Goal: Transaction & Acquisition: Purchase product/service

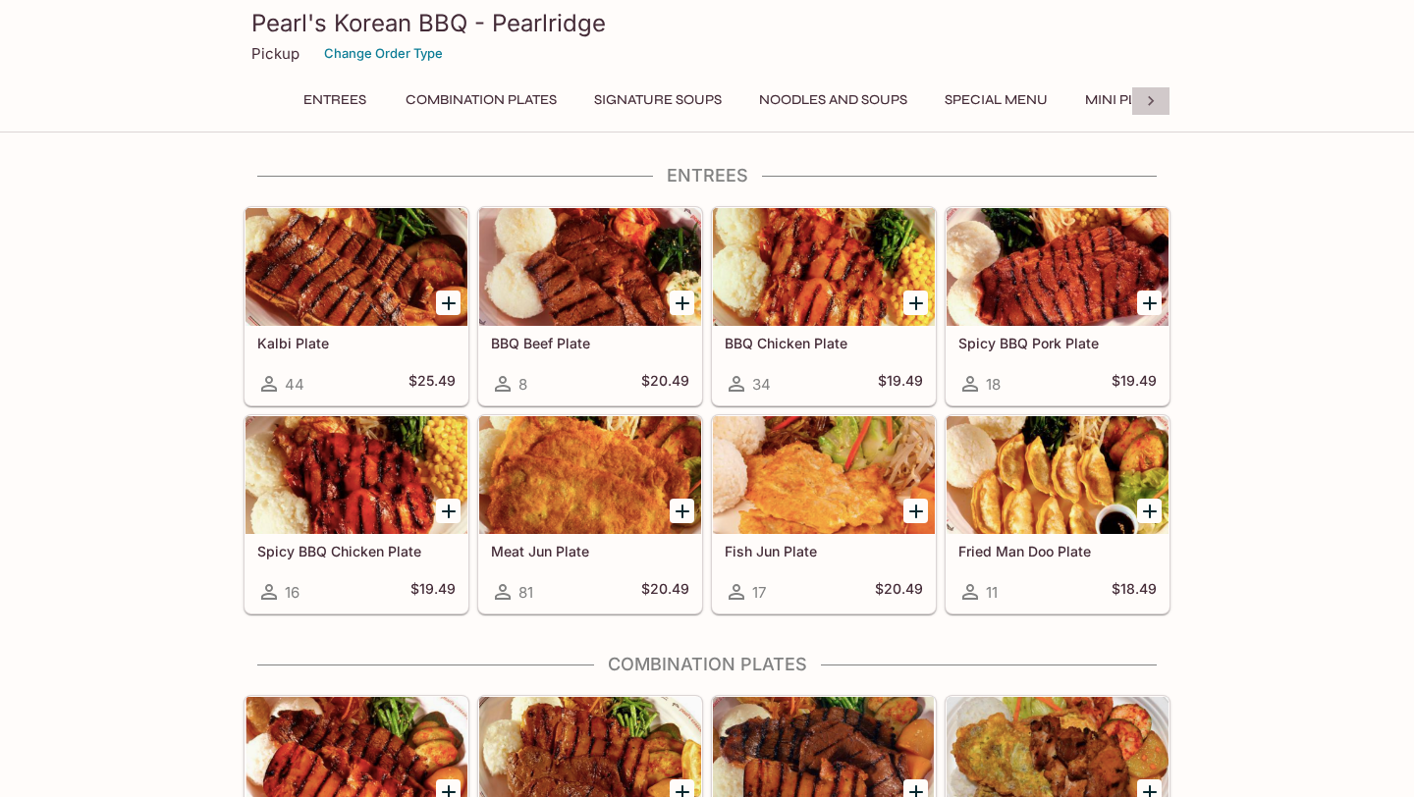
click at [1146, 106] on icon at bounding box center [1151, 101] width 20 height 20
click at [800, 104] on button "Catering Menu - Meats" at bounding box center [779, 99] width 196 height 27
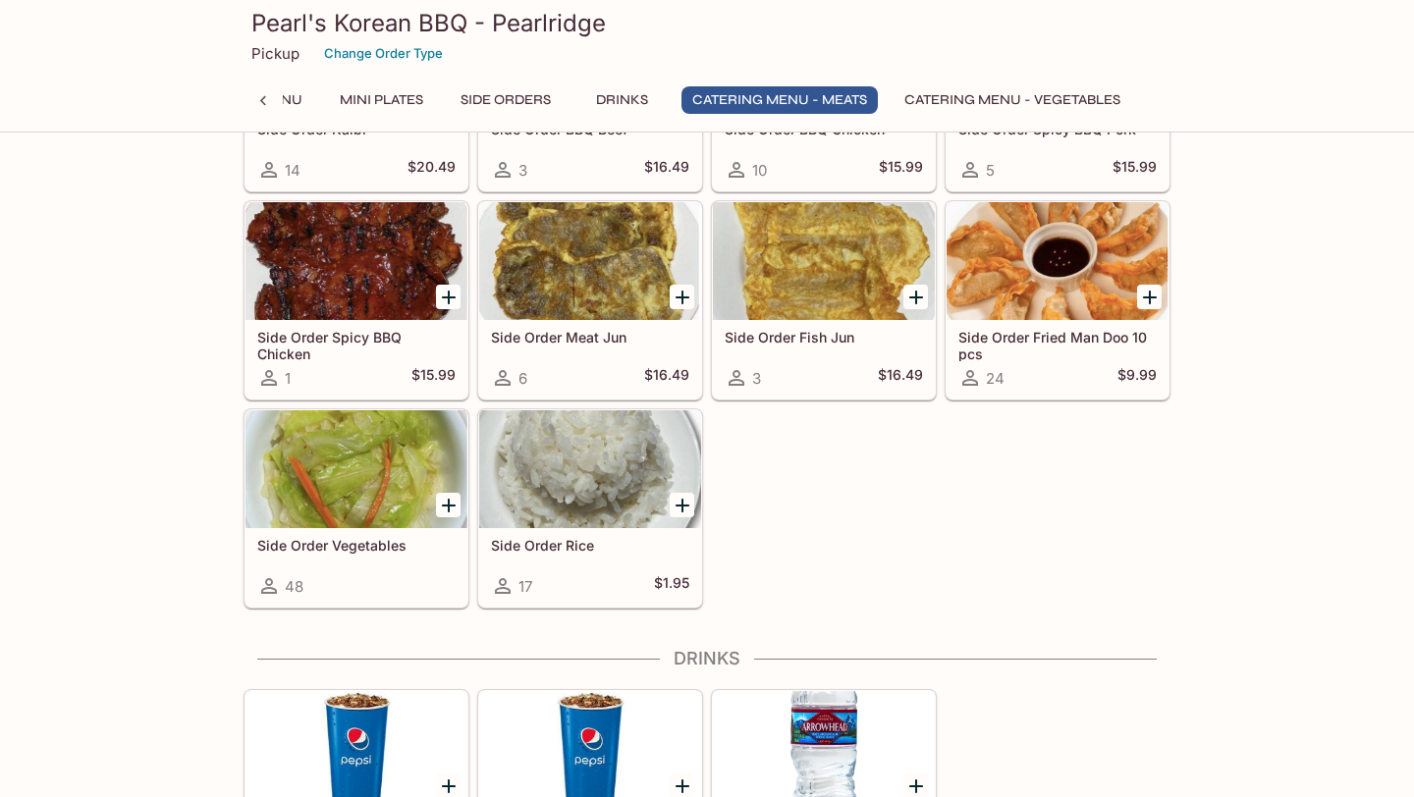
scroll to position [3285, 0]
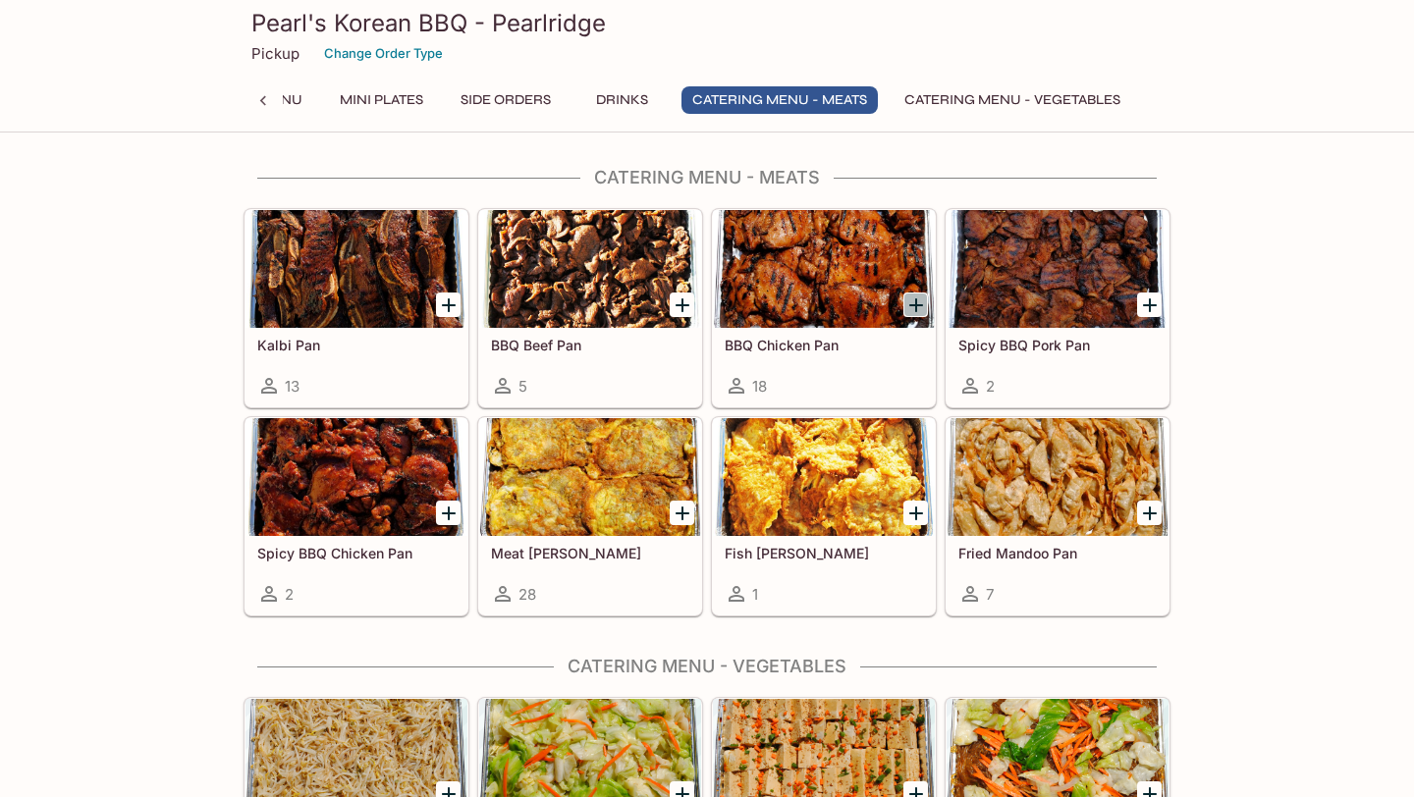
click at [914, 307] on icon "Add BBQ Chicken Pan" at bounding box center [916, 305] width 14 height 14
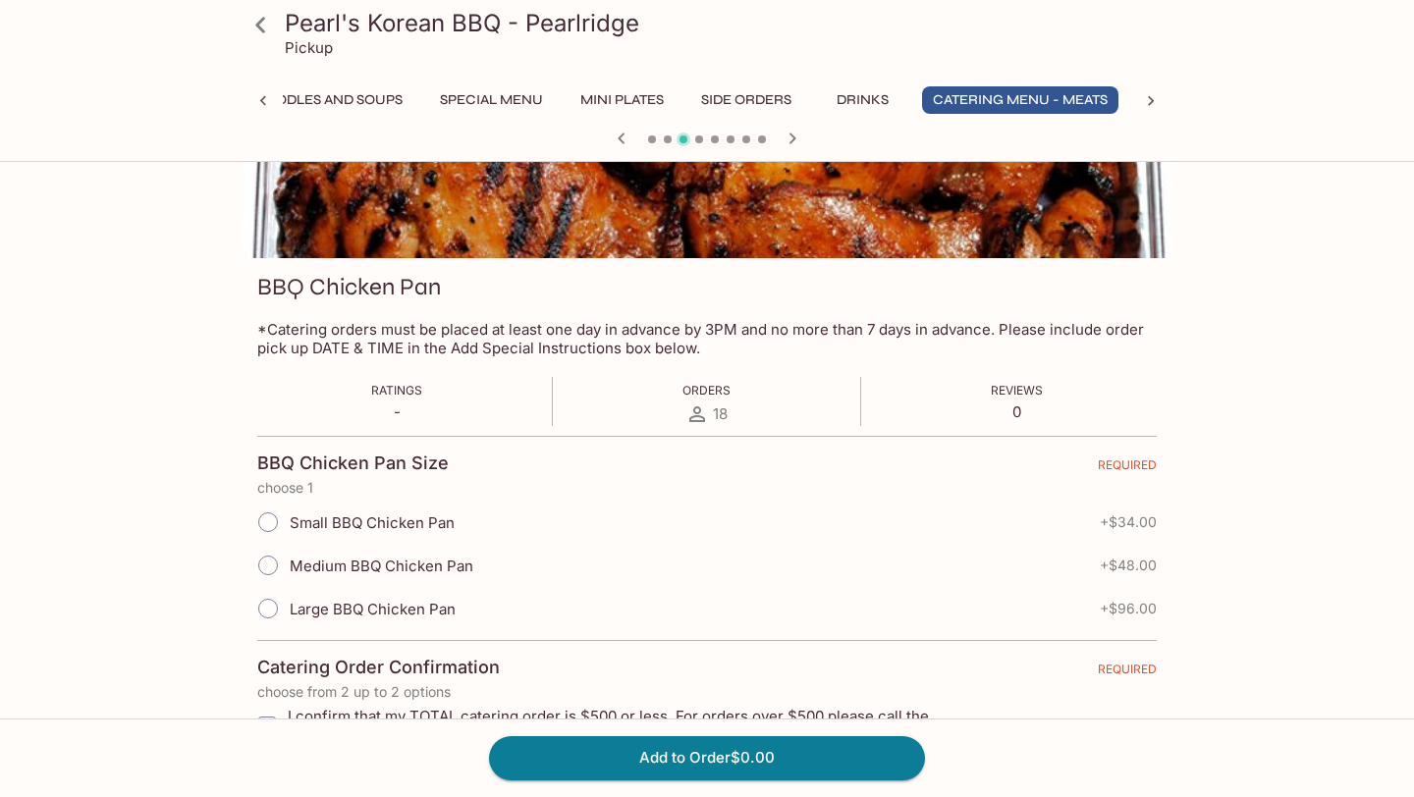
scroll to position [184, 0]
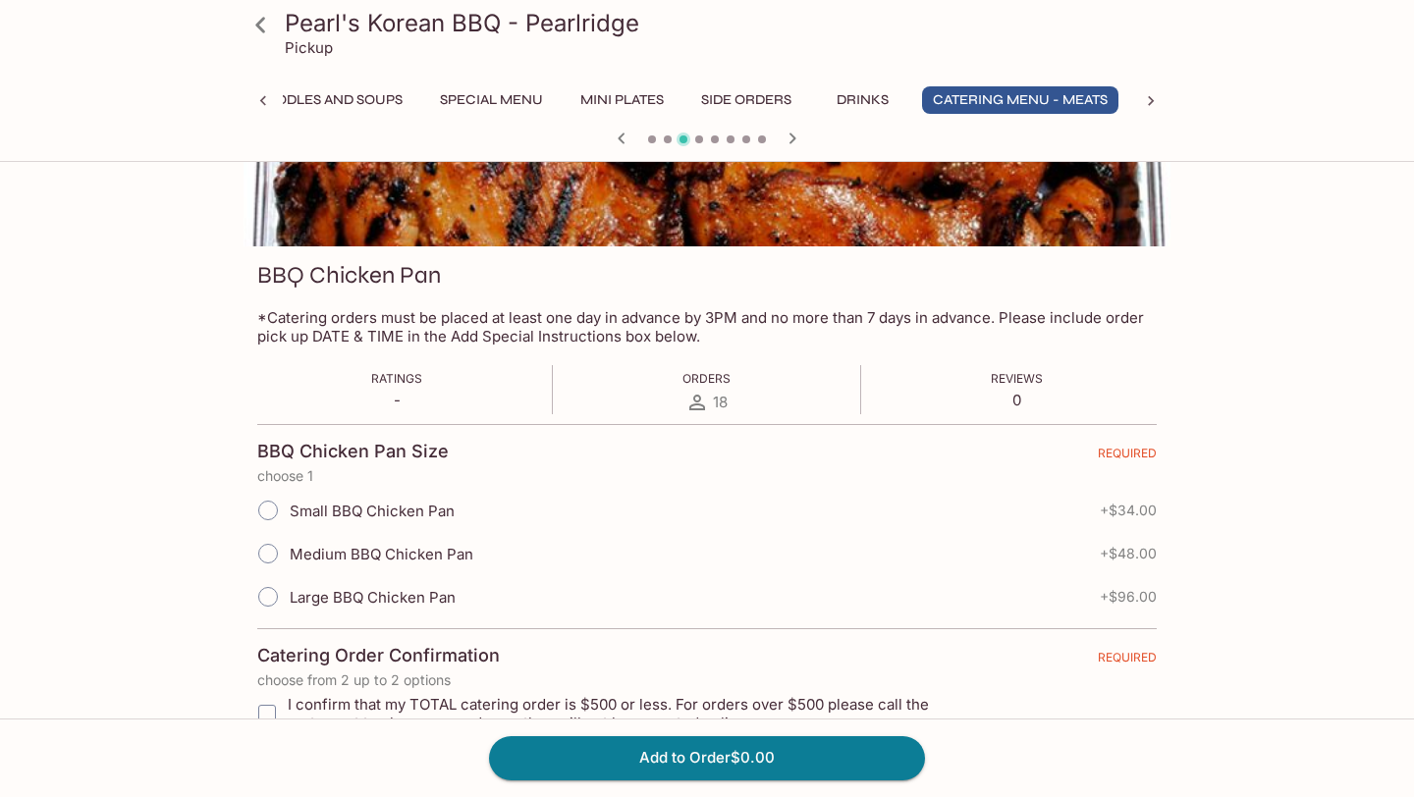
click at [271, 592] on input "Large BBQ Chicken Pan" at bounding box center [267, 596] width 41 height 41
radio input "true"
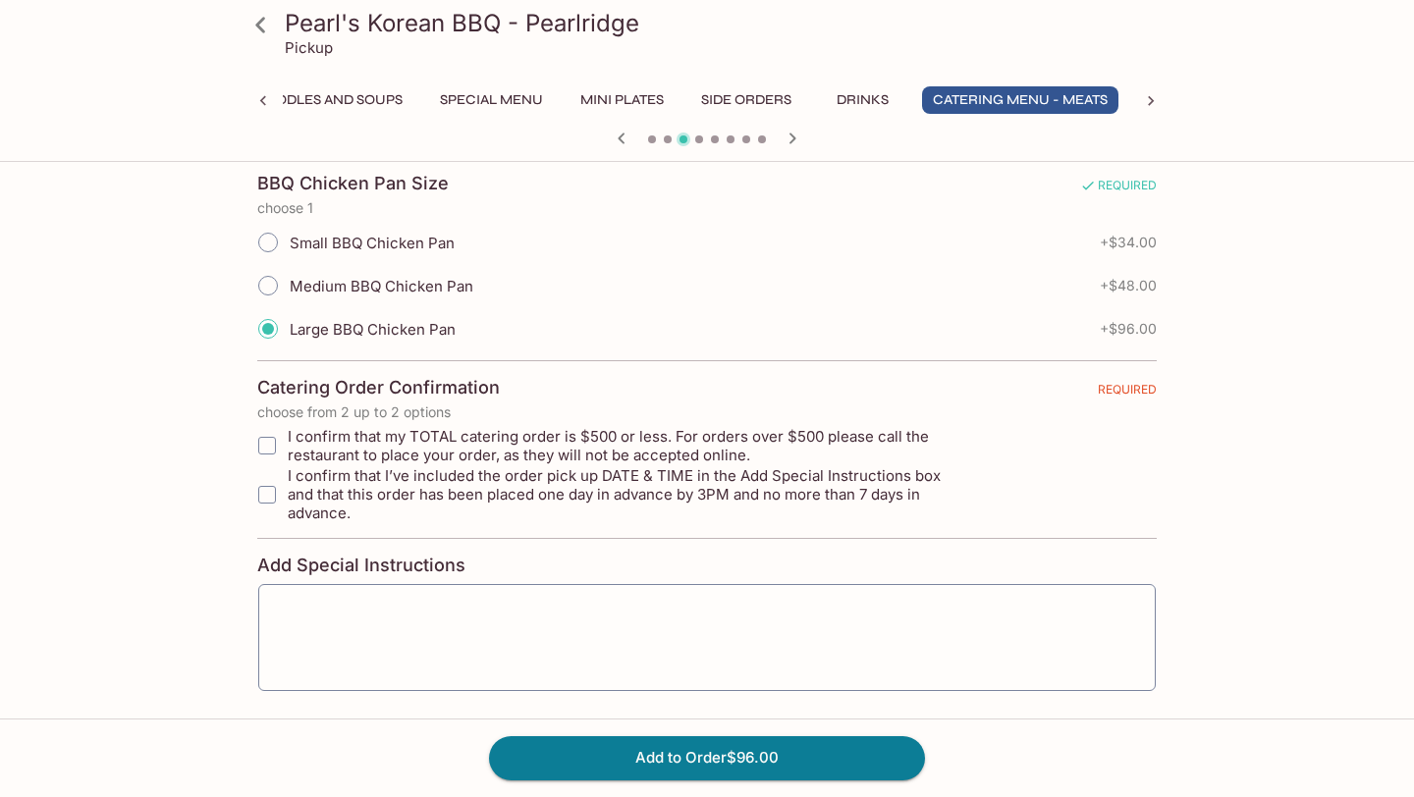
scroll to position [514, 0]
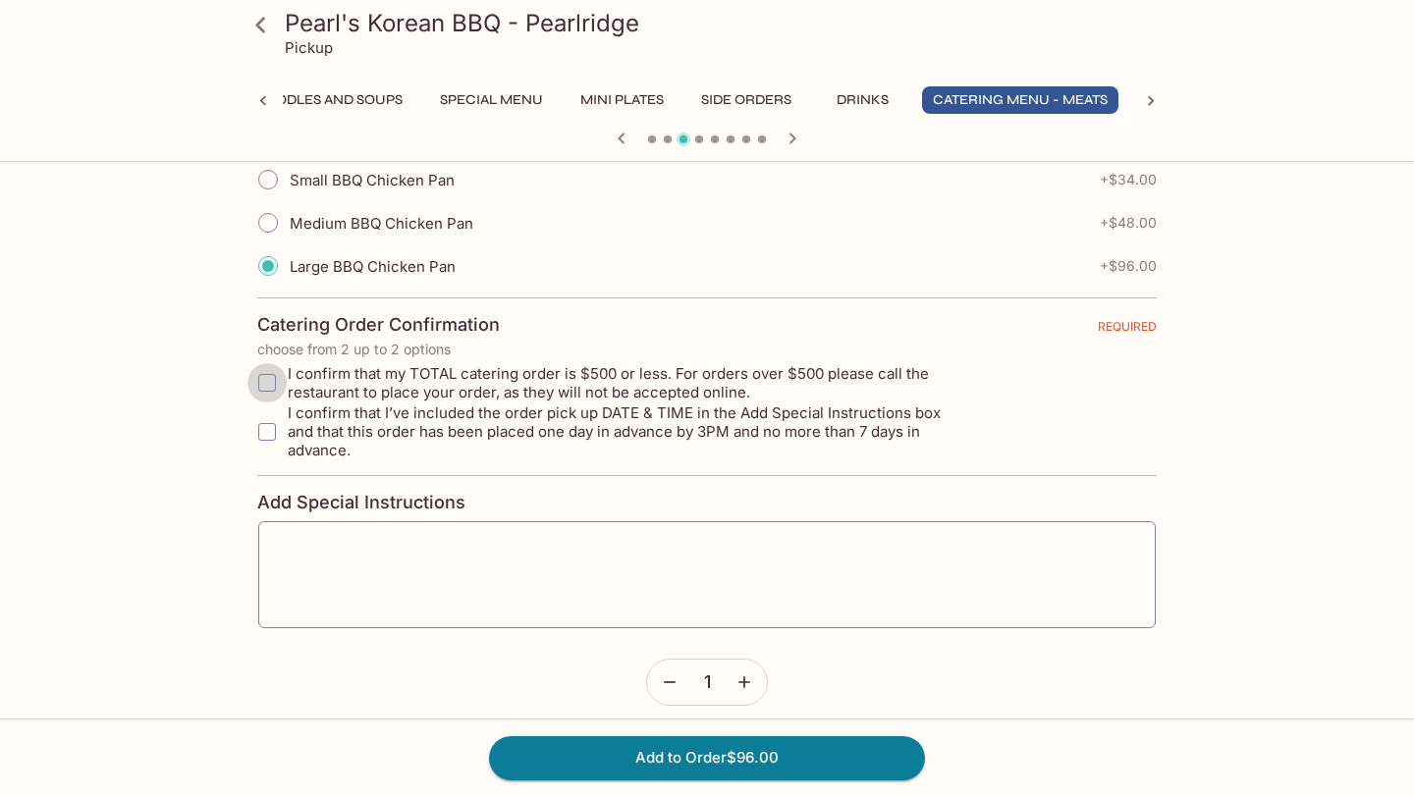
click at [269, 377] on input "I confirm that my TOTAL catering order is $500 or less. For orders over $500 pl…" at bounding box center [266, 382] width 39 height 39
checkbox input "true"
click at [271, 413] on input "I confirm that I’ve included the order pick up DATE & TIME in the Add Special I…" at bounding box center [266, 431] width 39 height 39
checkbox input "true"
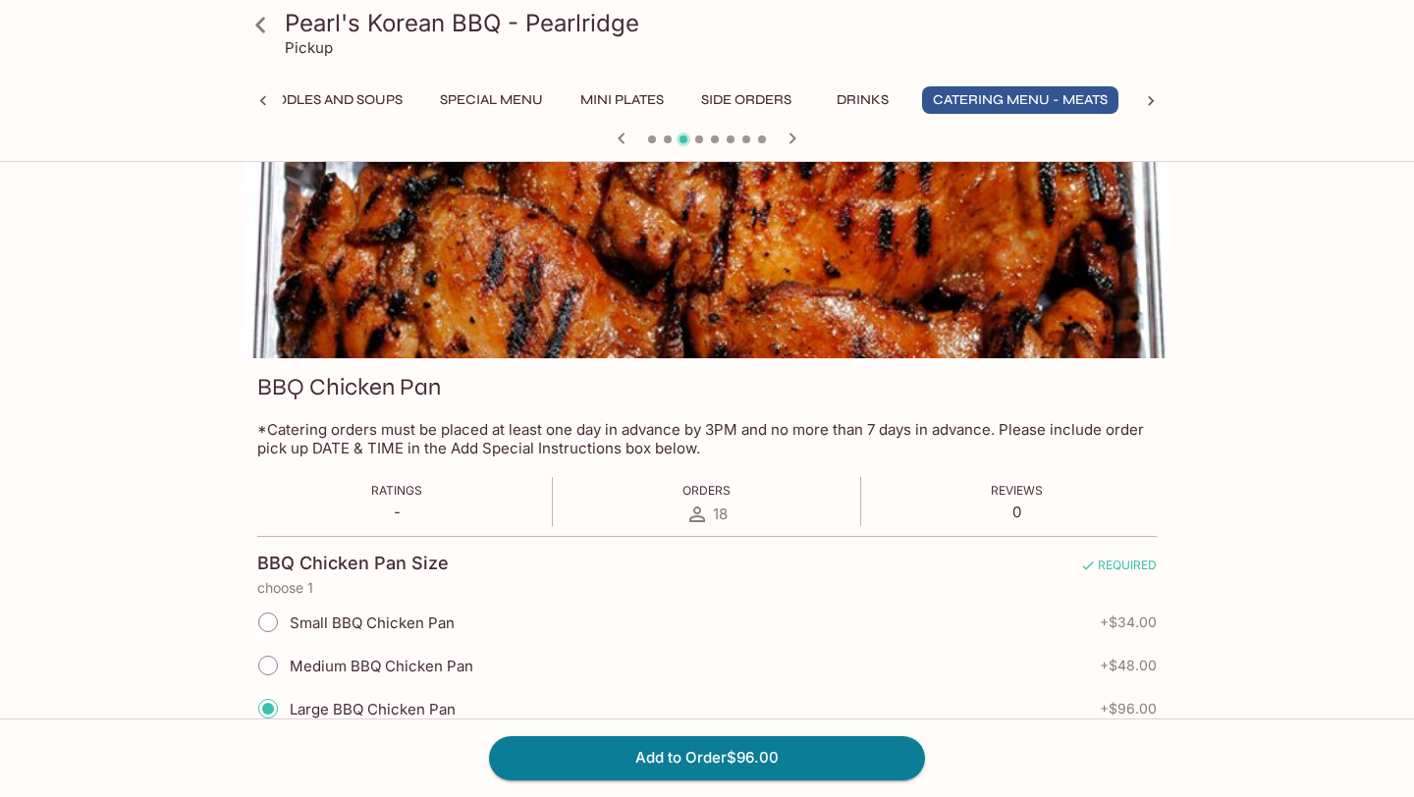
scroll to position [0, 0]
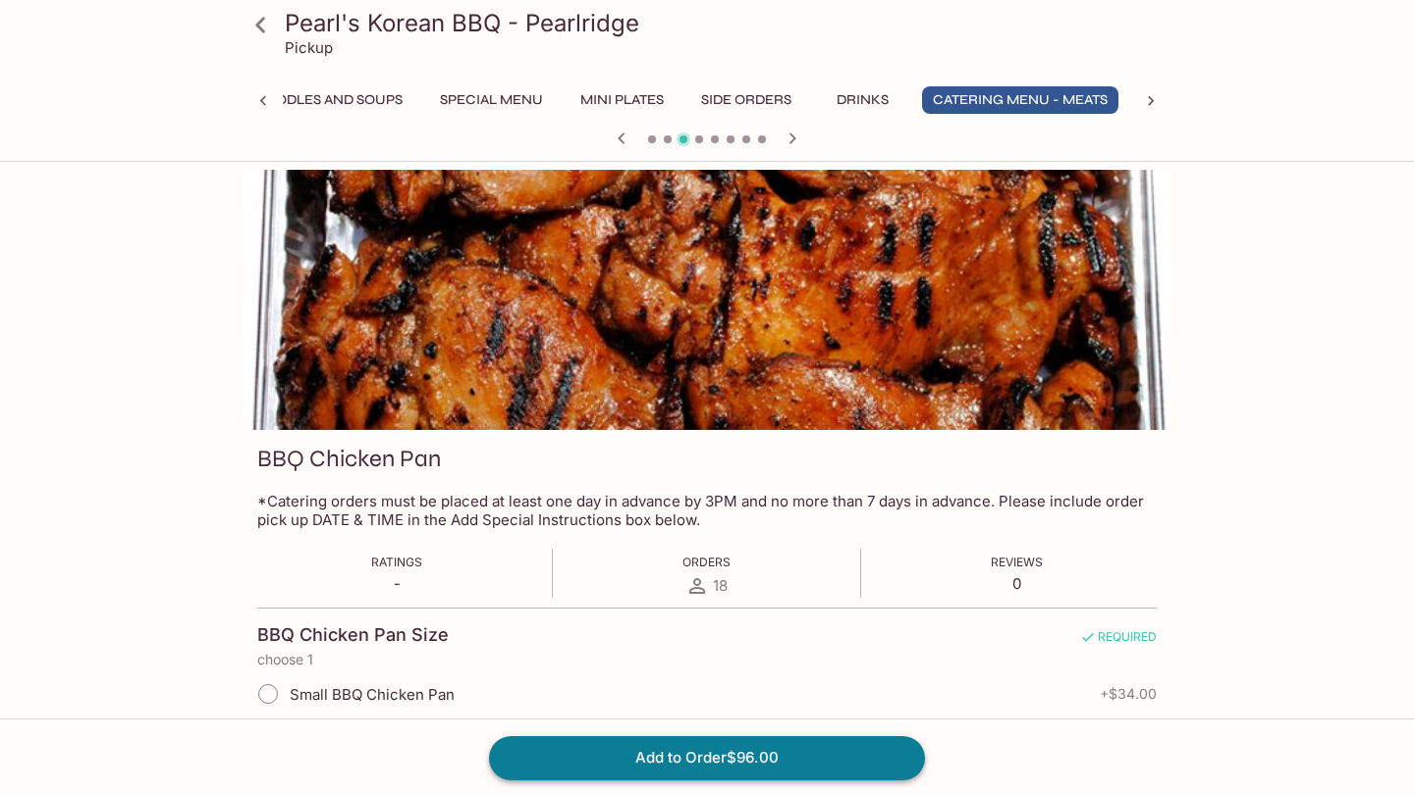
click at [641, 758] on button "Add to Order $96.00" at bounding box center [707, 757] width 436 height 43
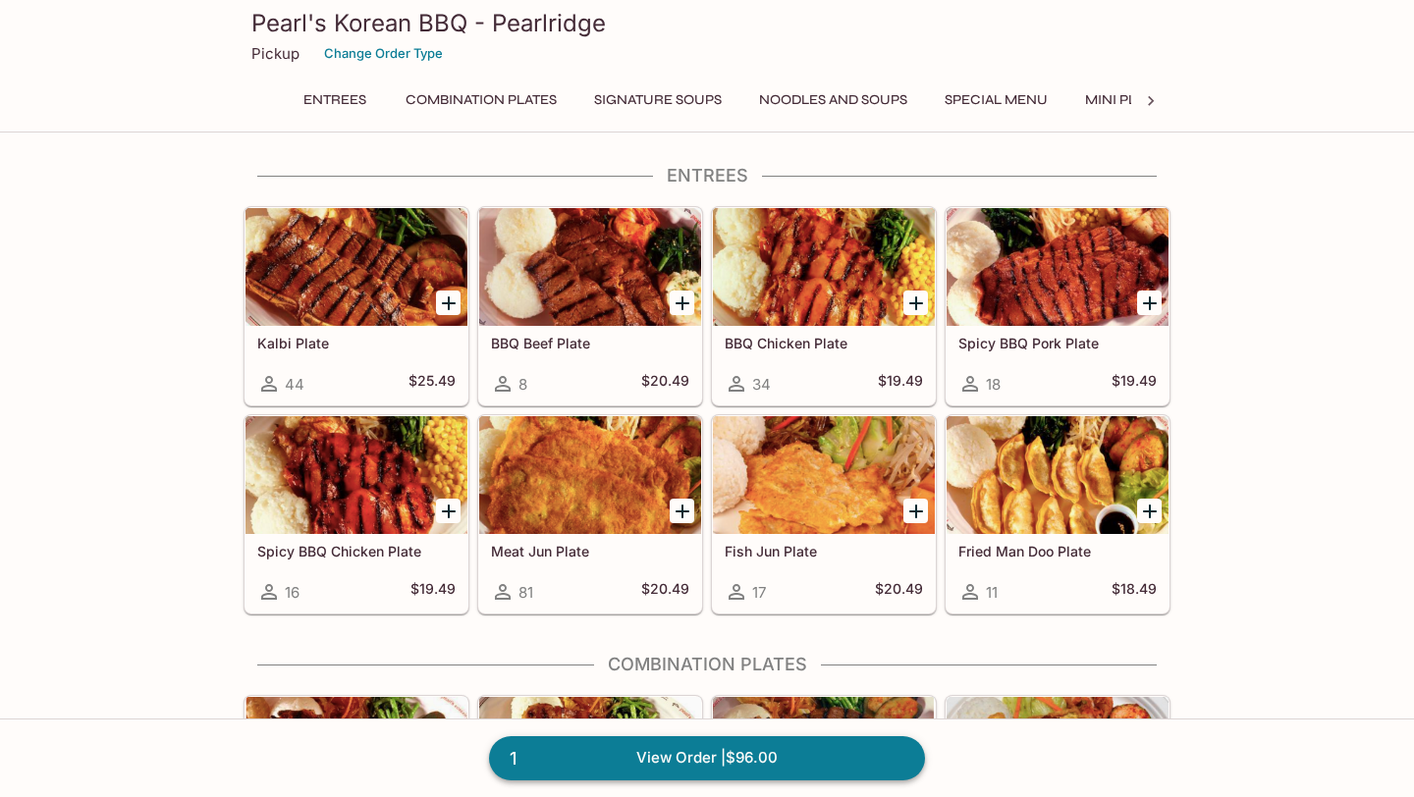
click at [686, 772] on link "1 View Order | $96.00" at bounding box center [707, 757] width 436 height 43
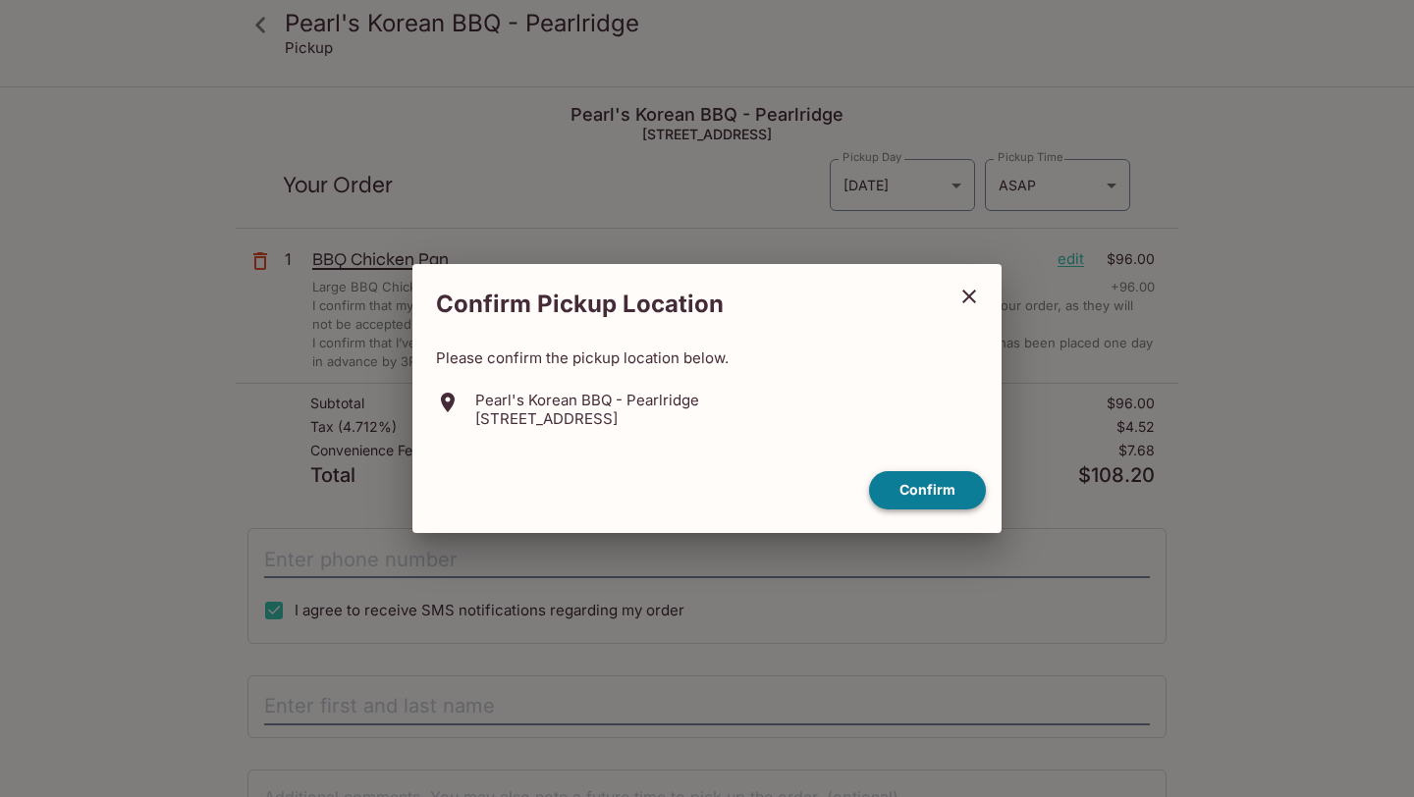
click at [928, 493] on button "Confirm" at bounding box center [927, 490] width 117 height 38
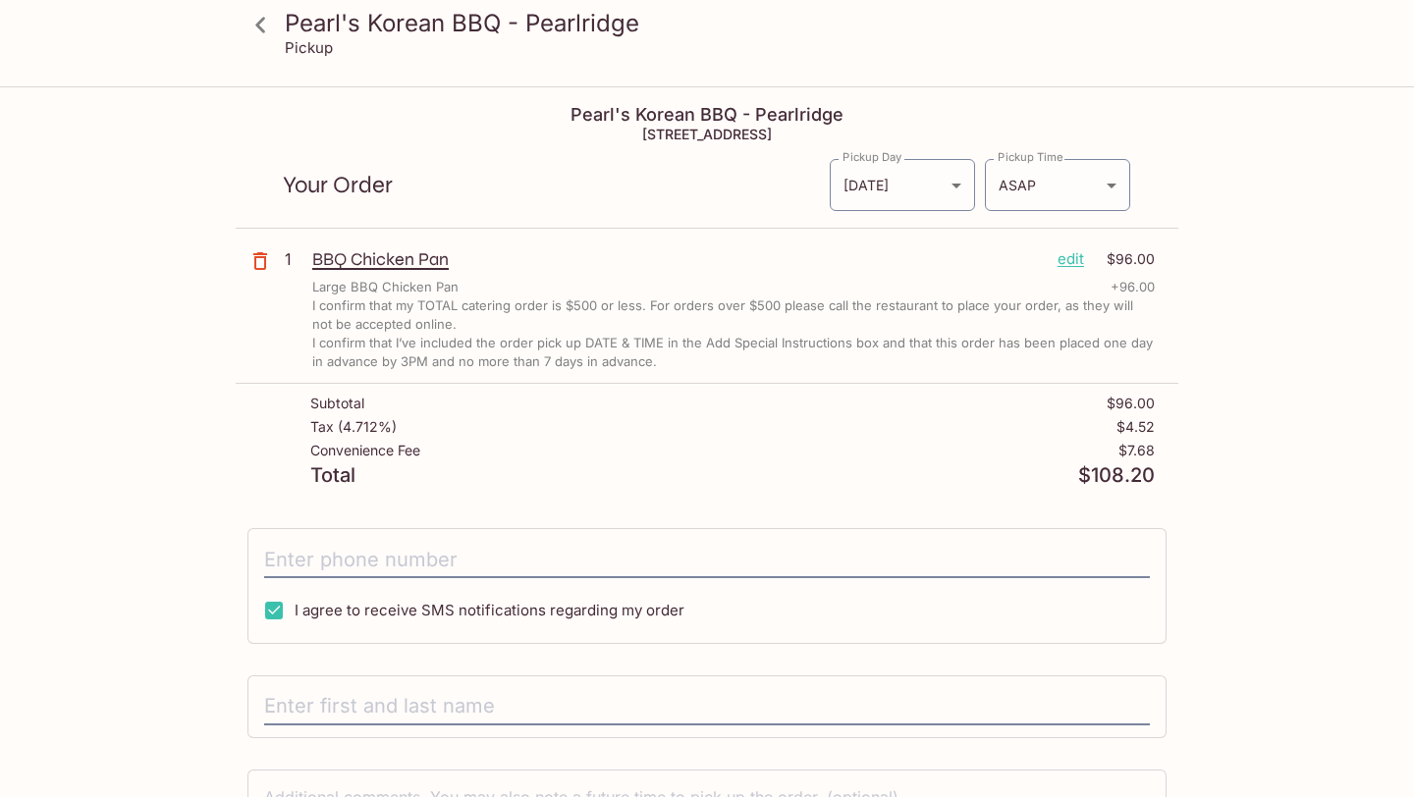
click at [1068, 259] on p "edit" at bounding box center [1070, 259] width 27 height 22
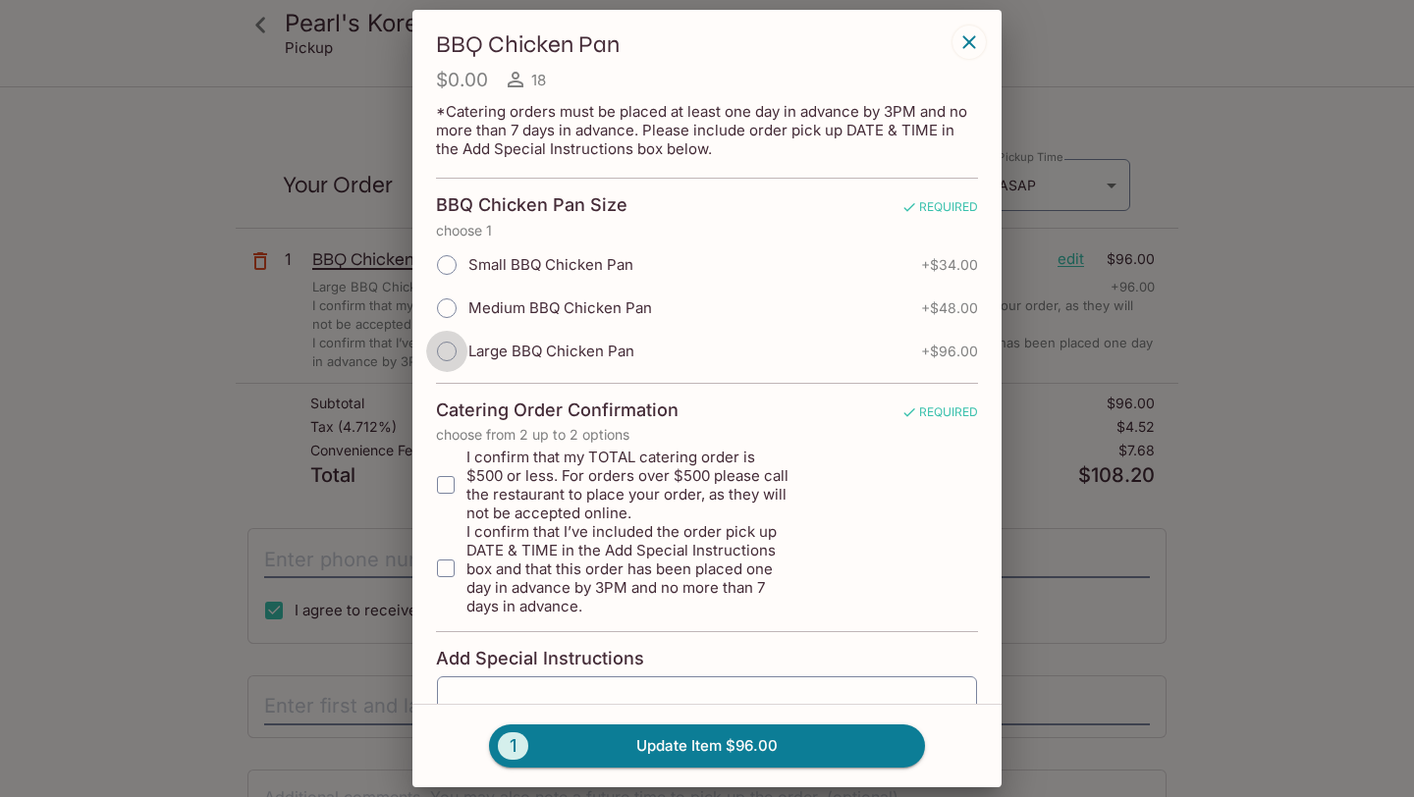
click at [452, 351] on input "Large BBQ Chicken Pan" at bounding box center [446, 351] width 41 height 41
radio input "true"
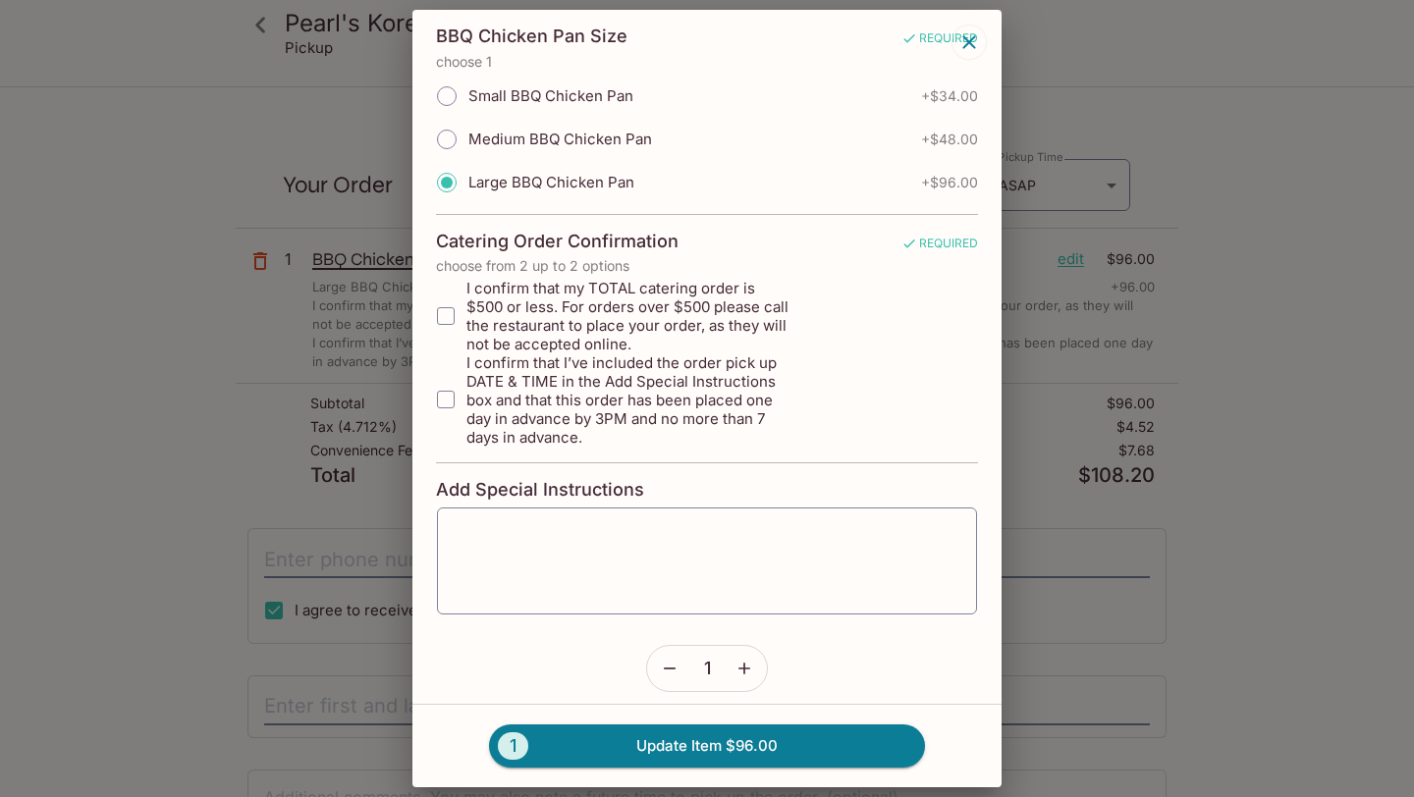
scroll to position [170, 0]
click at [441, 320] on input "I confirm that my TOTAL catering order is $500 or less. For orders over $500 pl…" at bounding box center [445, 315] width 39 height 39
checkbox input "true"
click at [444, 398] on input "I confirm that I’ve included the order pick up DATE & TIME in the Add Special I…" at bounding box center [445, 398] width 39 height 39
checkbox input "true"
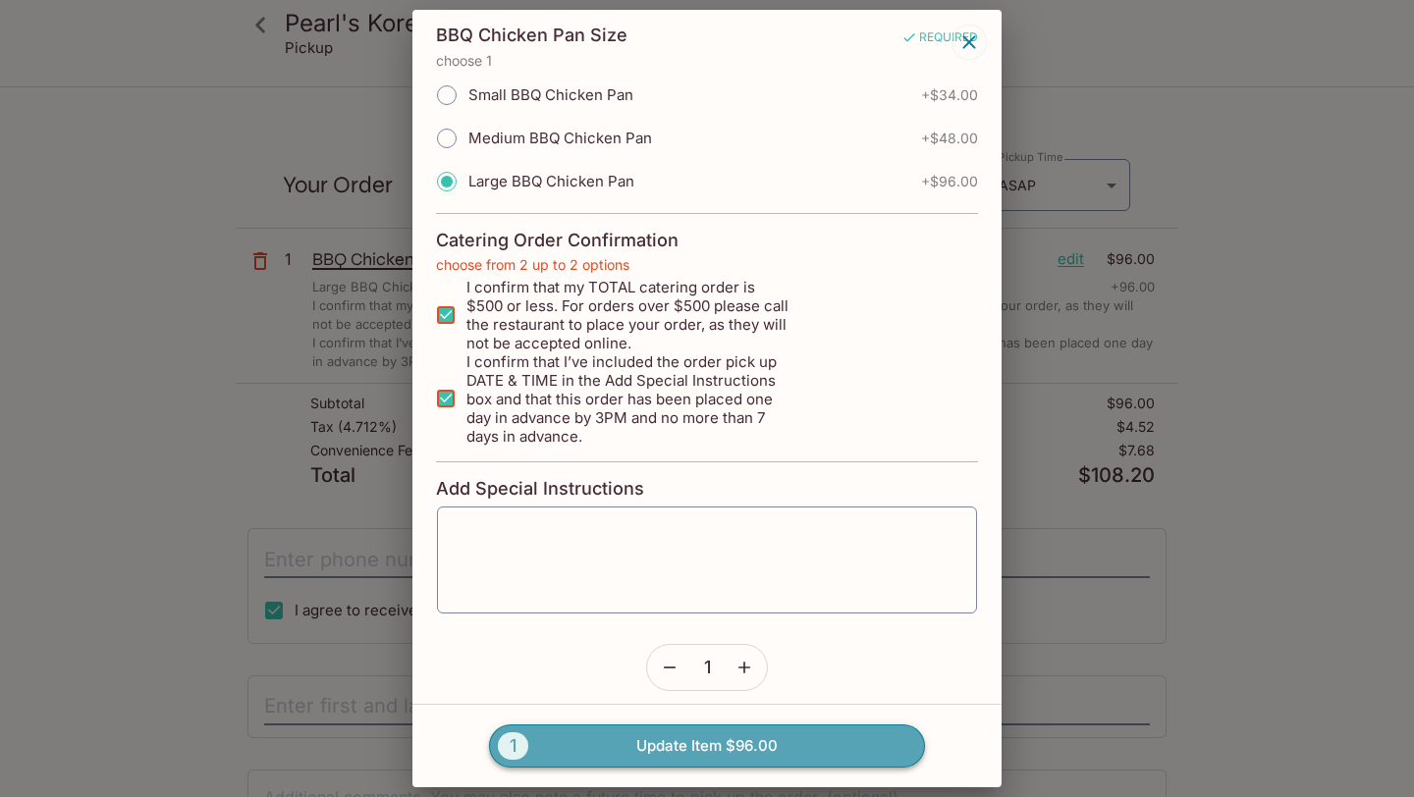
click at [685, 761] on button "1 Update Item $96.00" at bounding box center [707, 746] width 436 height 43
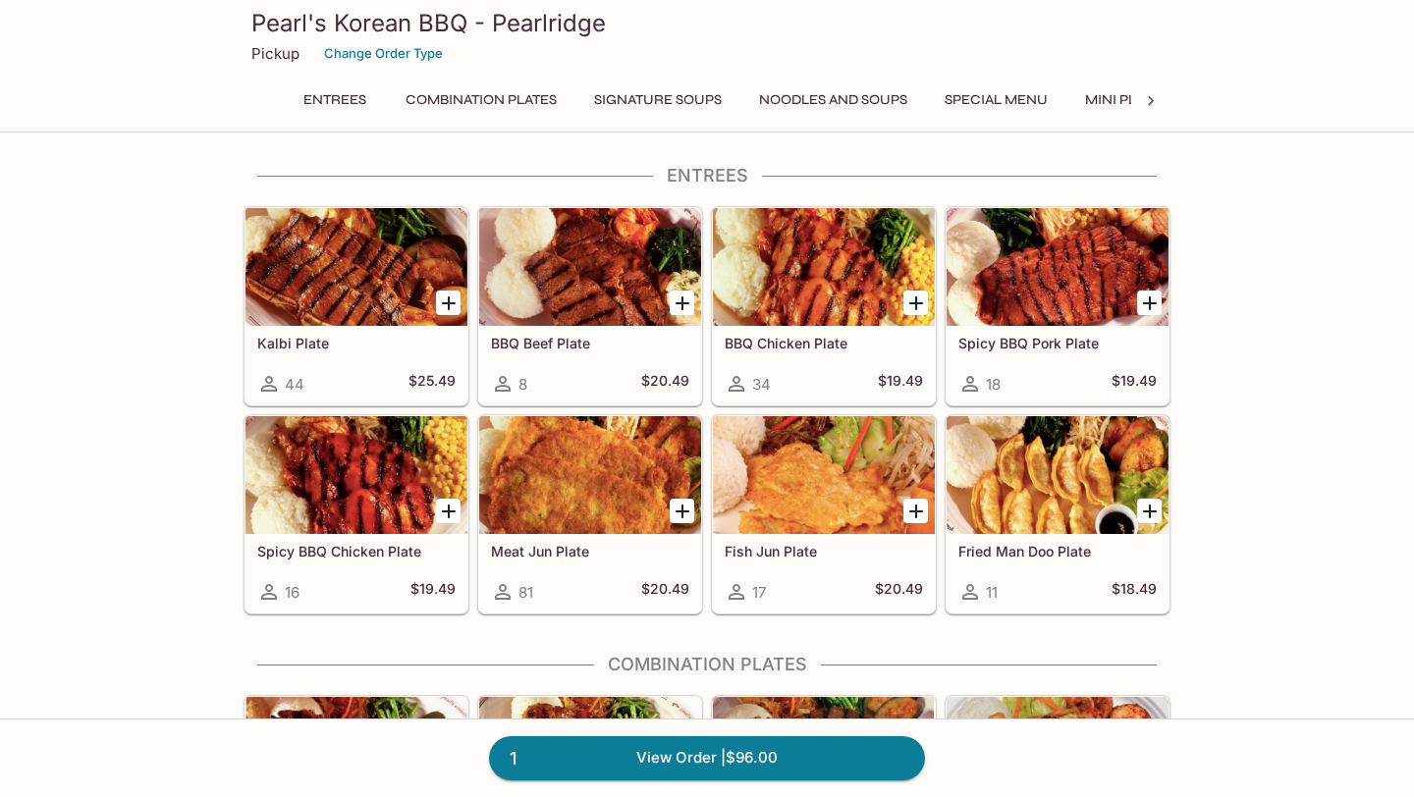
click at [913, 297] on icon "Add BBQ Chicken Plate" at bounding box center [916, 304] width 24 height 24
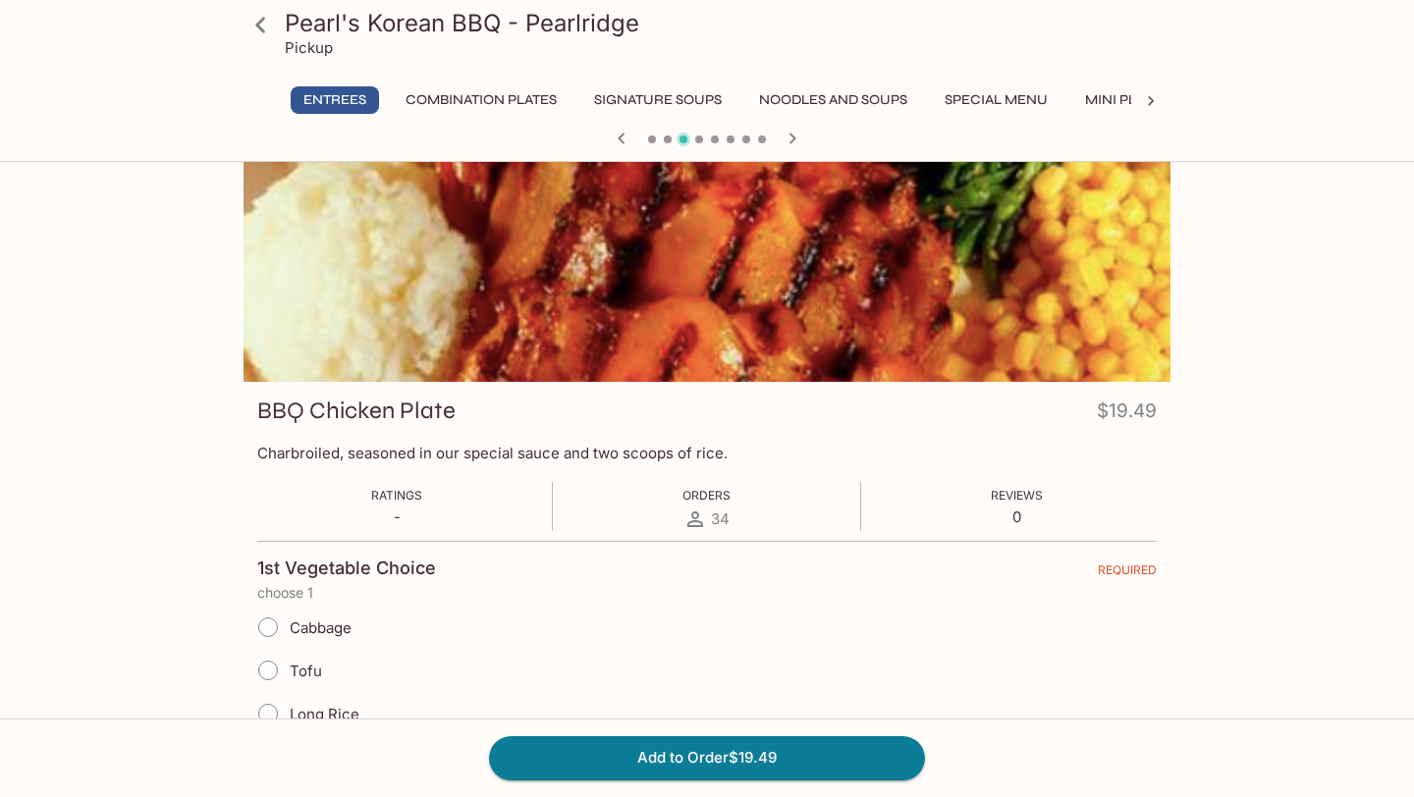
scroll to position [47, 0]
click at [1149, 99] on icon at bounding box center [1151, 101] width 20 height 20
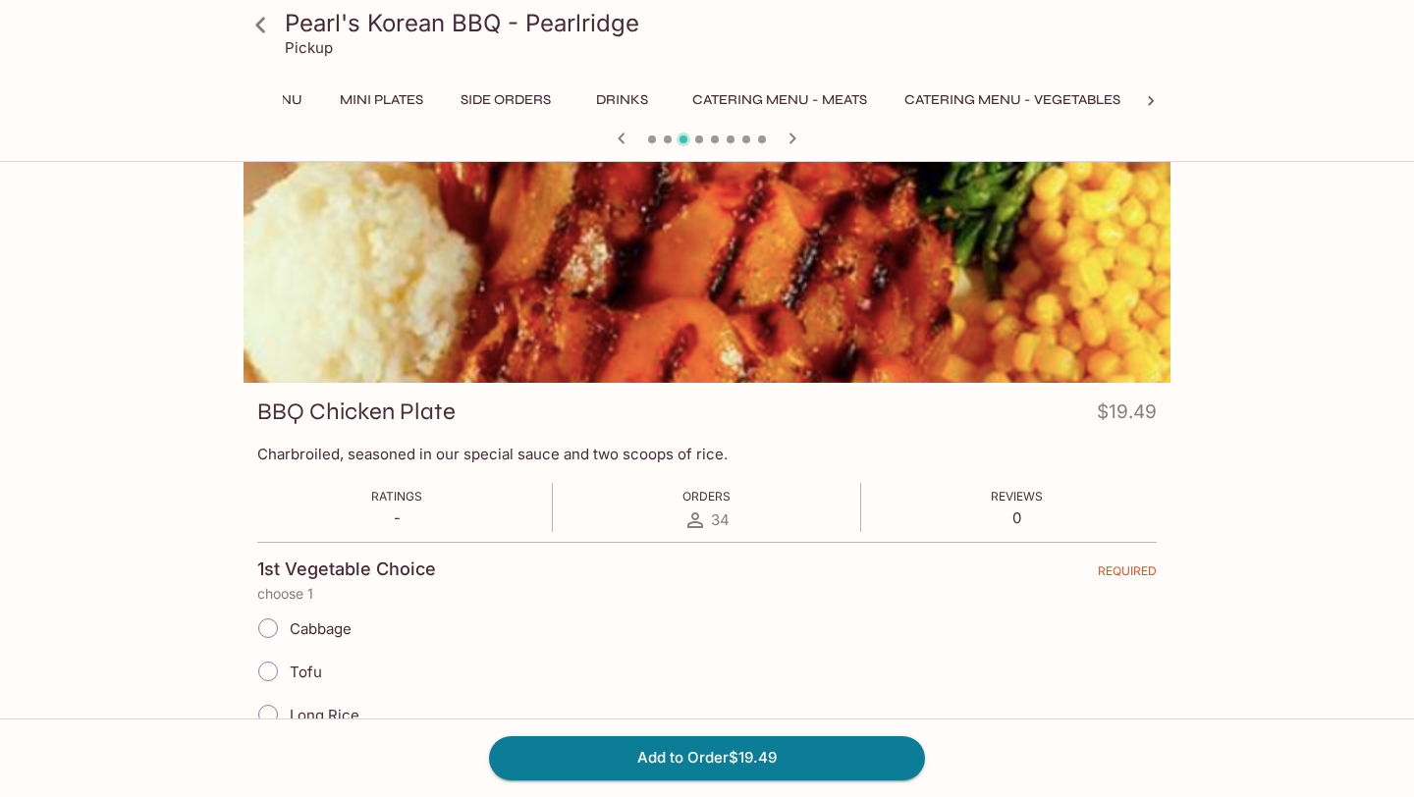
scroll to position [0, 760]
click at [790, 101] on button "Catering Menu - Meats" at bounding box center [779, 99] width 196 height 27
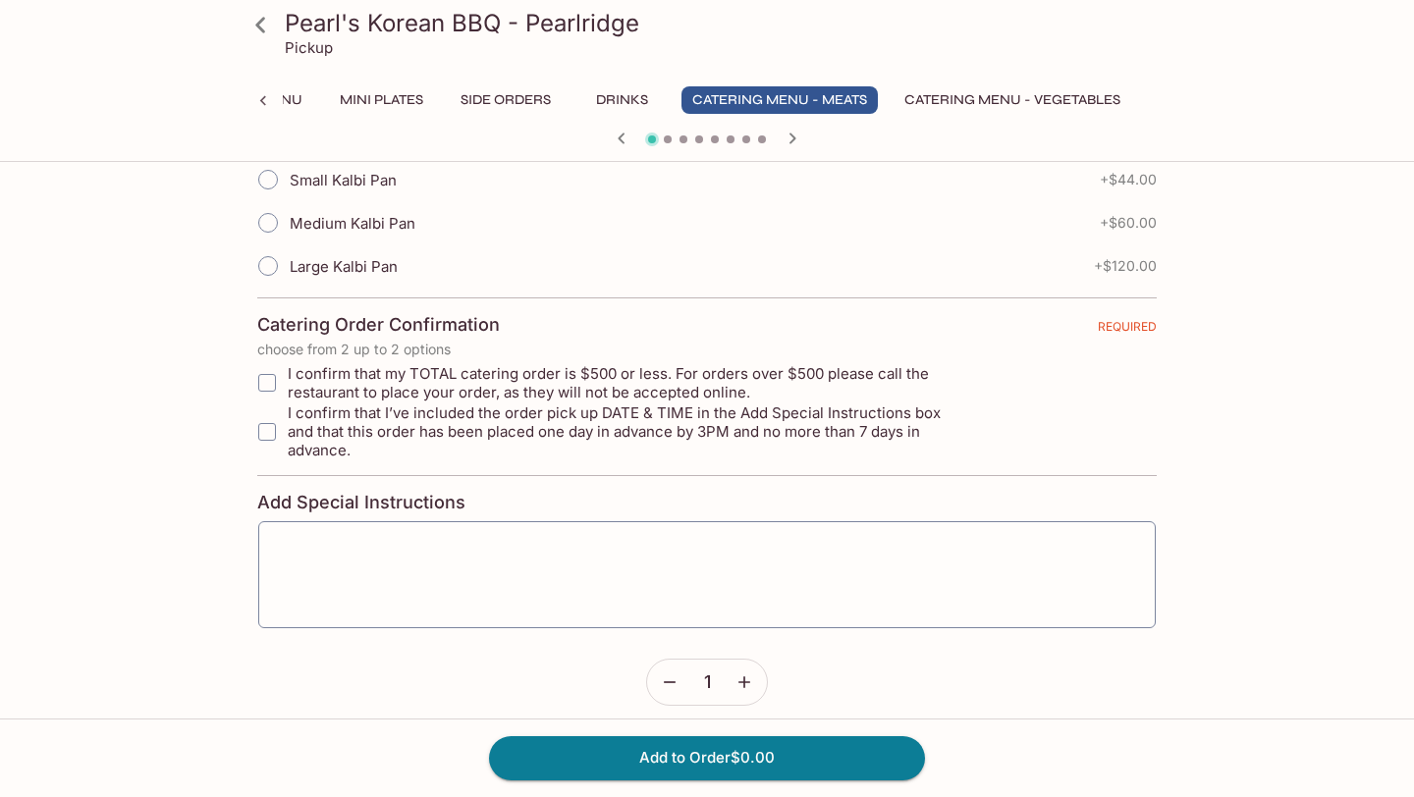
scroll to position [0, 0]
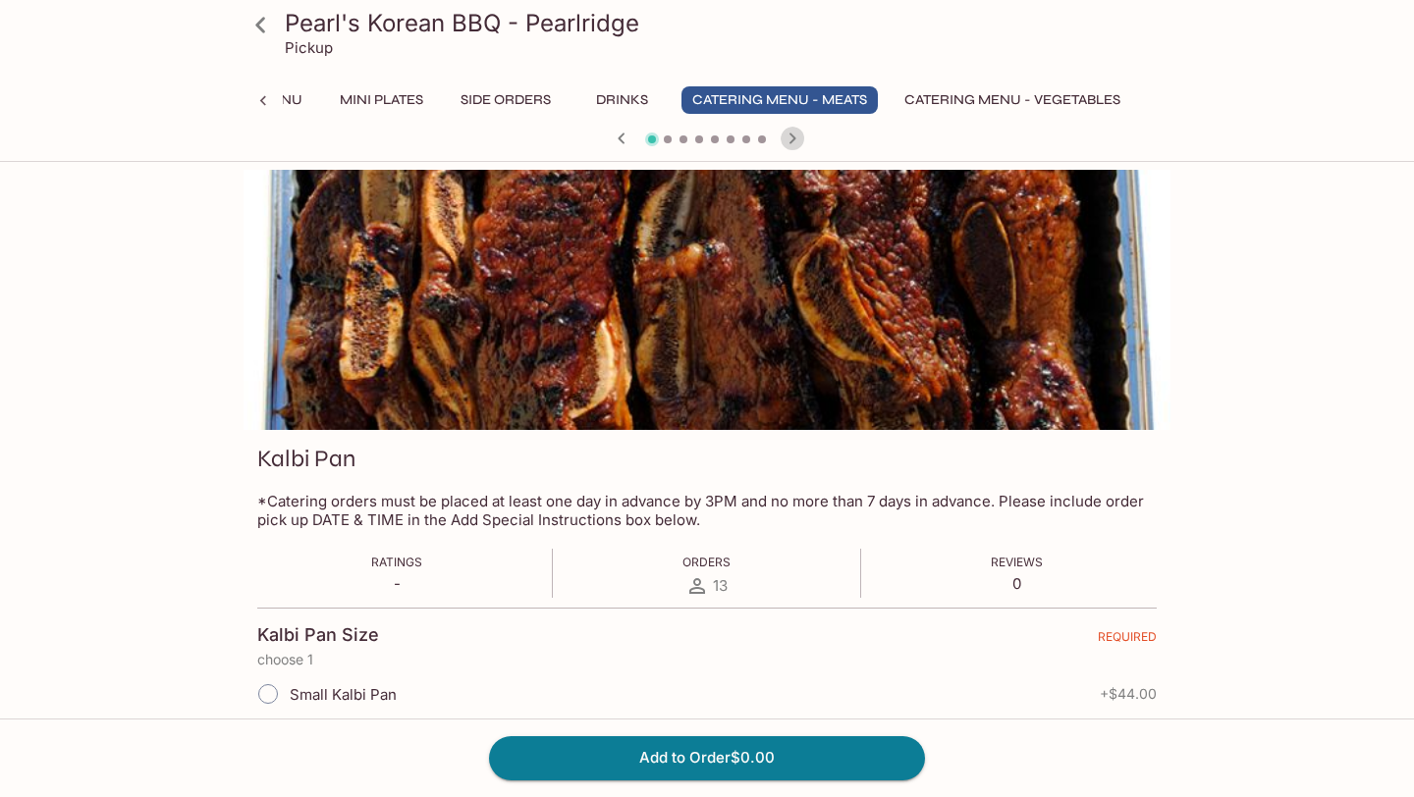
click at [790, 139] on icon "button" at bounding box center [793, 139] width 24 height 24
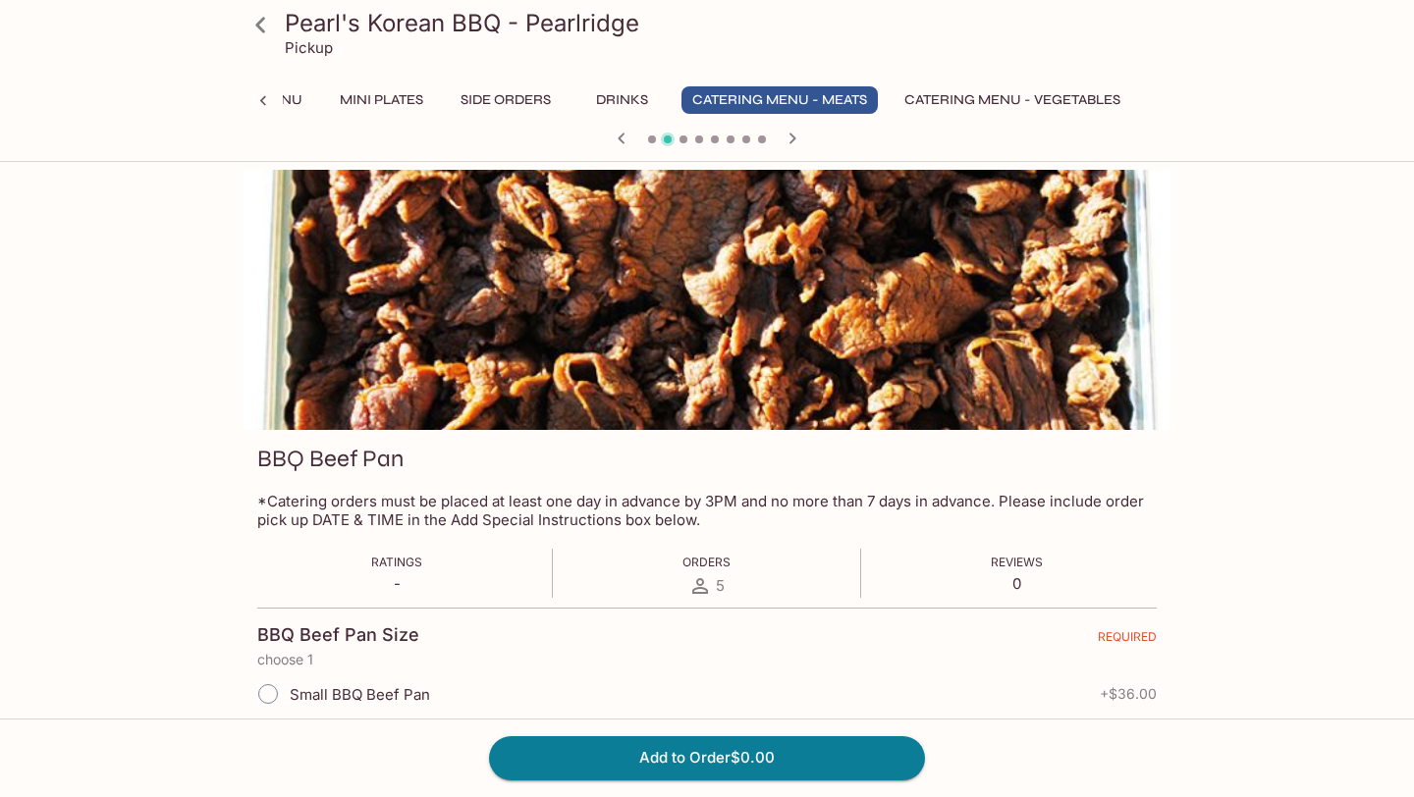
click at [790, 139] on icon "button" at bounding box center [793, 139] width 24 height 24
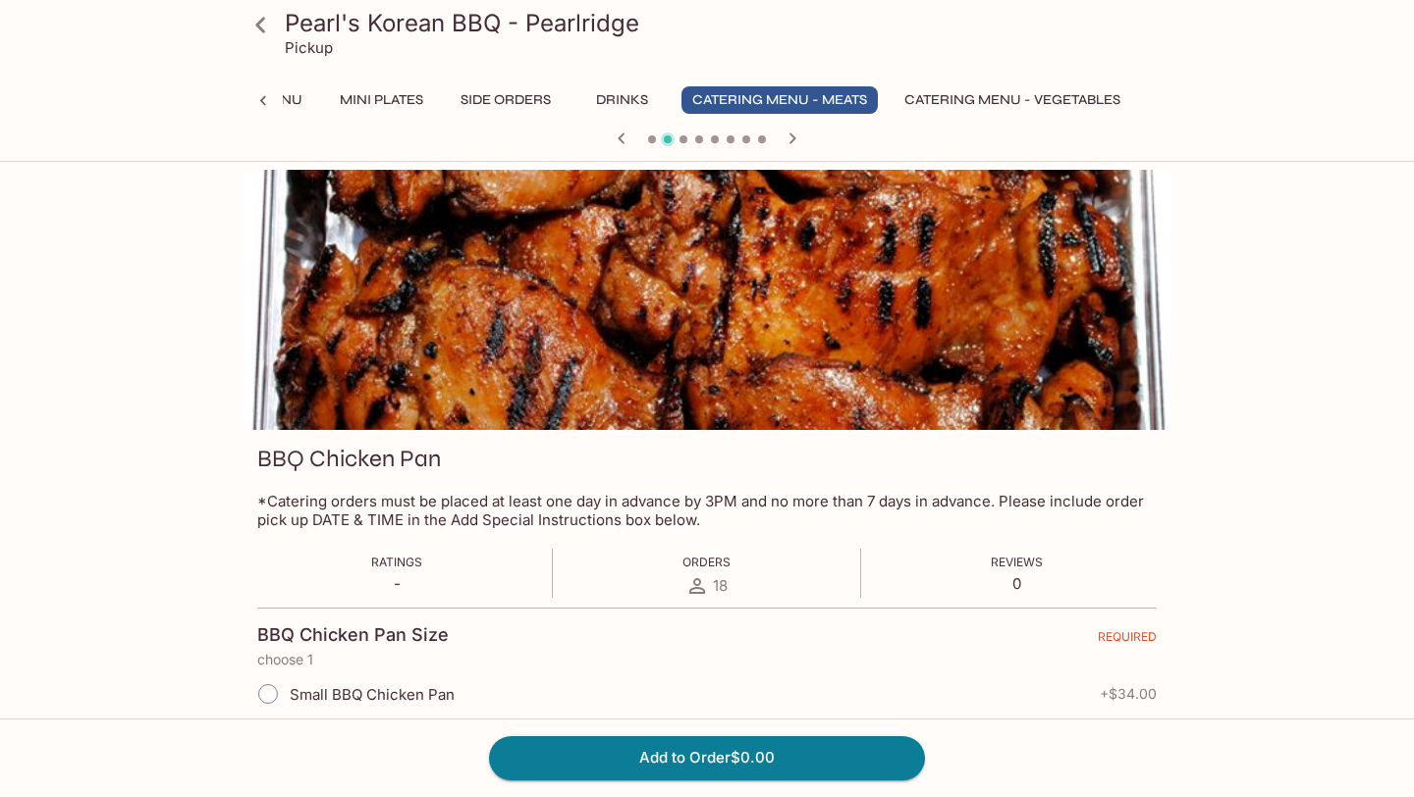
click at [790, 139] on icon "button" at bounding box center [793, 139] width 24 height 24
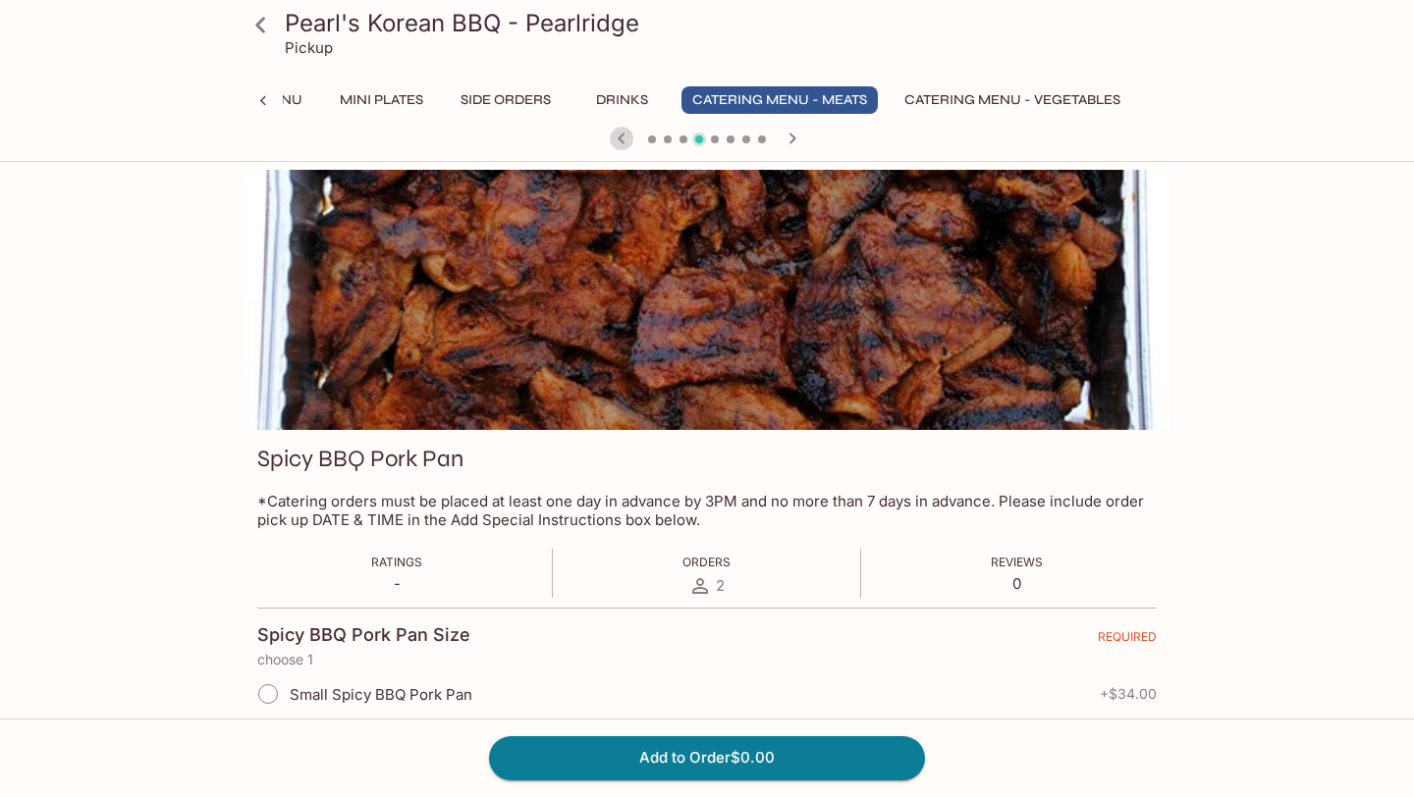
click at [615, 141] on icon "button" at bounding box center [622, 139] width 24 height 24
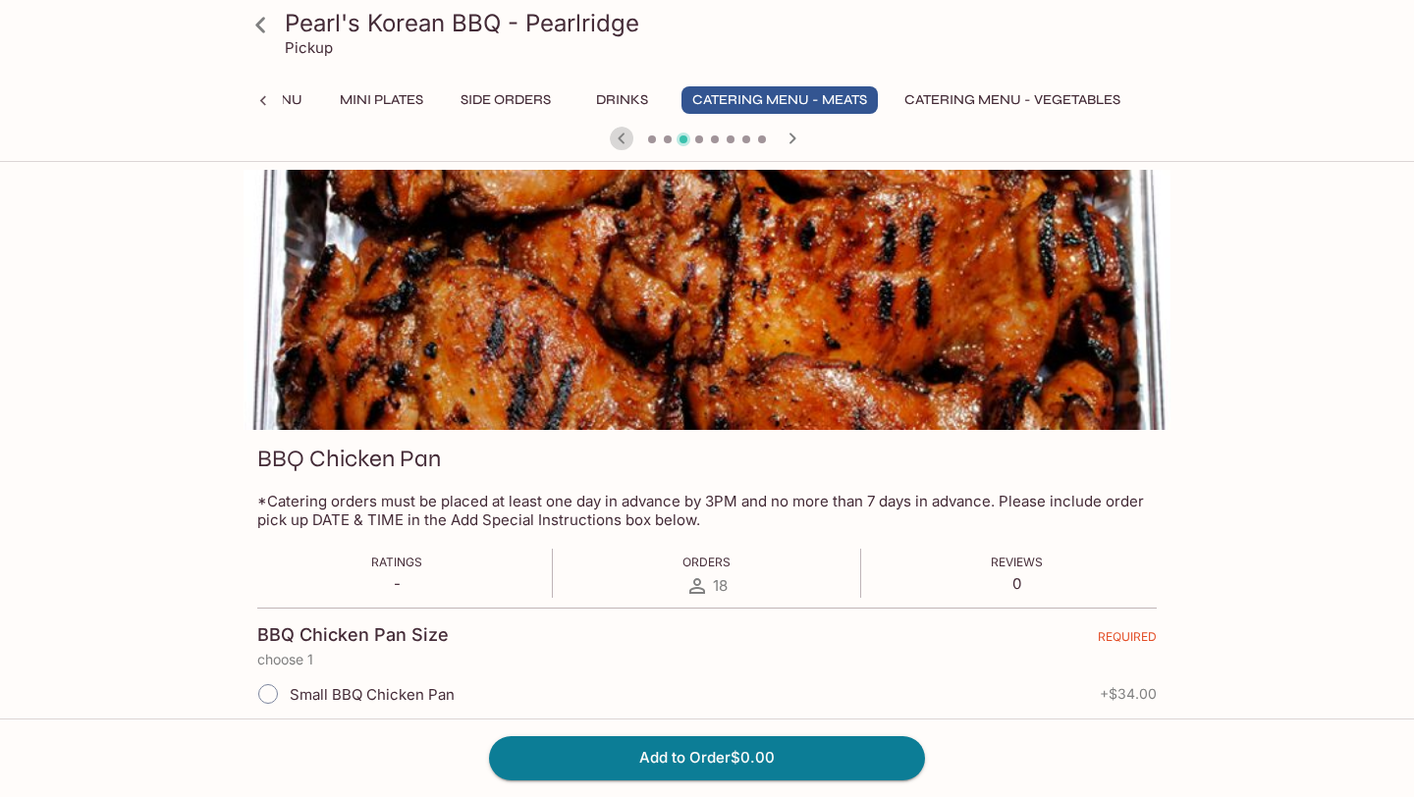
click at [615, 141] on icon "button" at bounding box center [622, 139] width 24 height 24
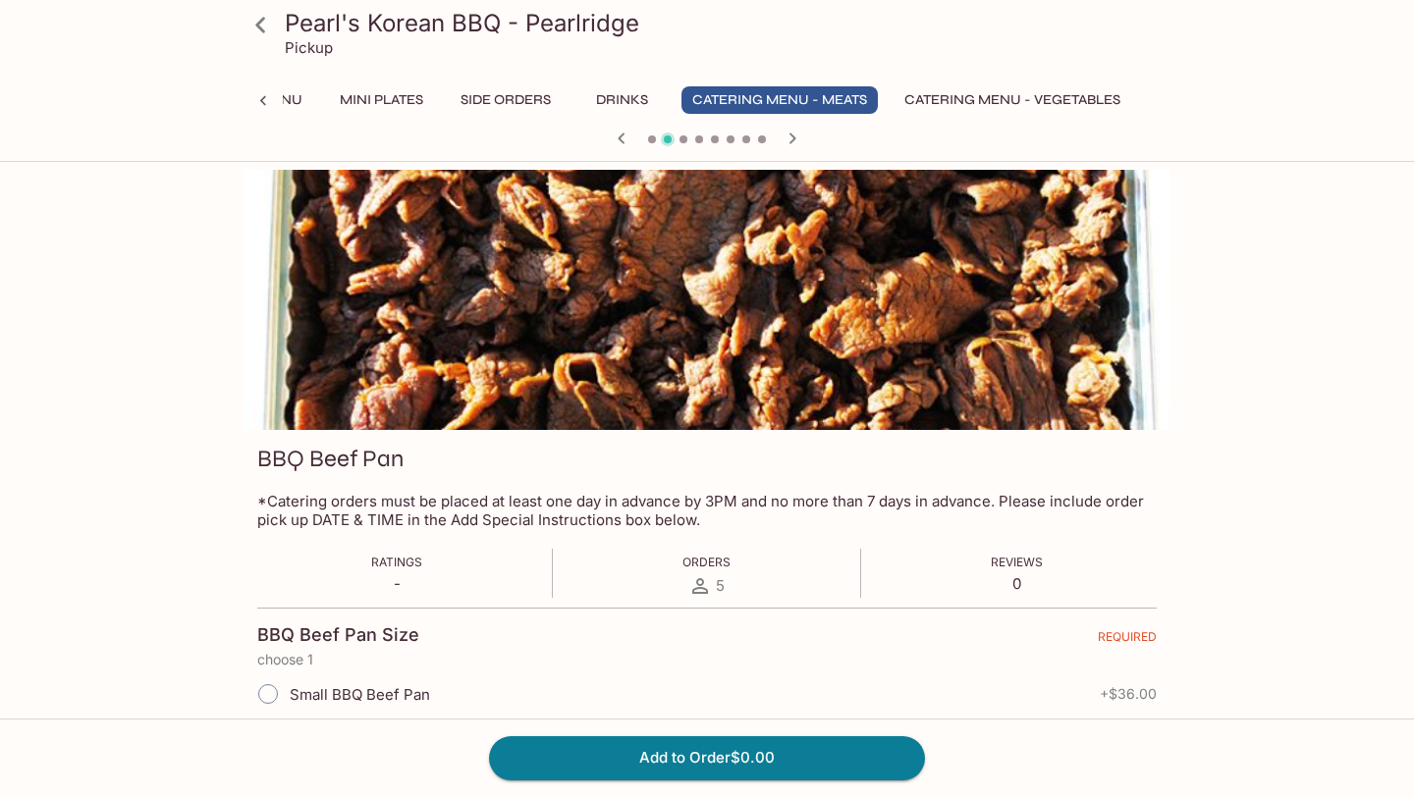
click at [615, 141] on icon "button" at bounding box center [622, 139] width 24 height 24
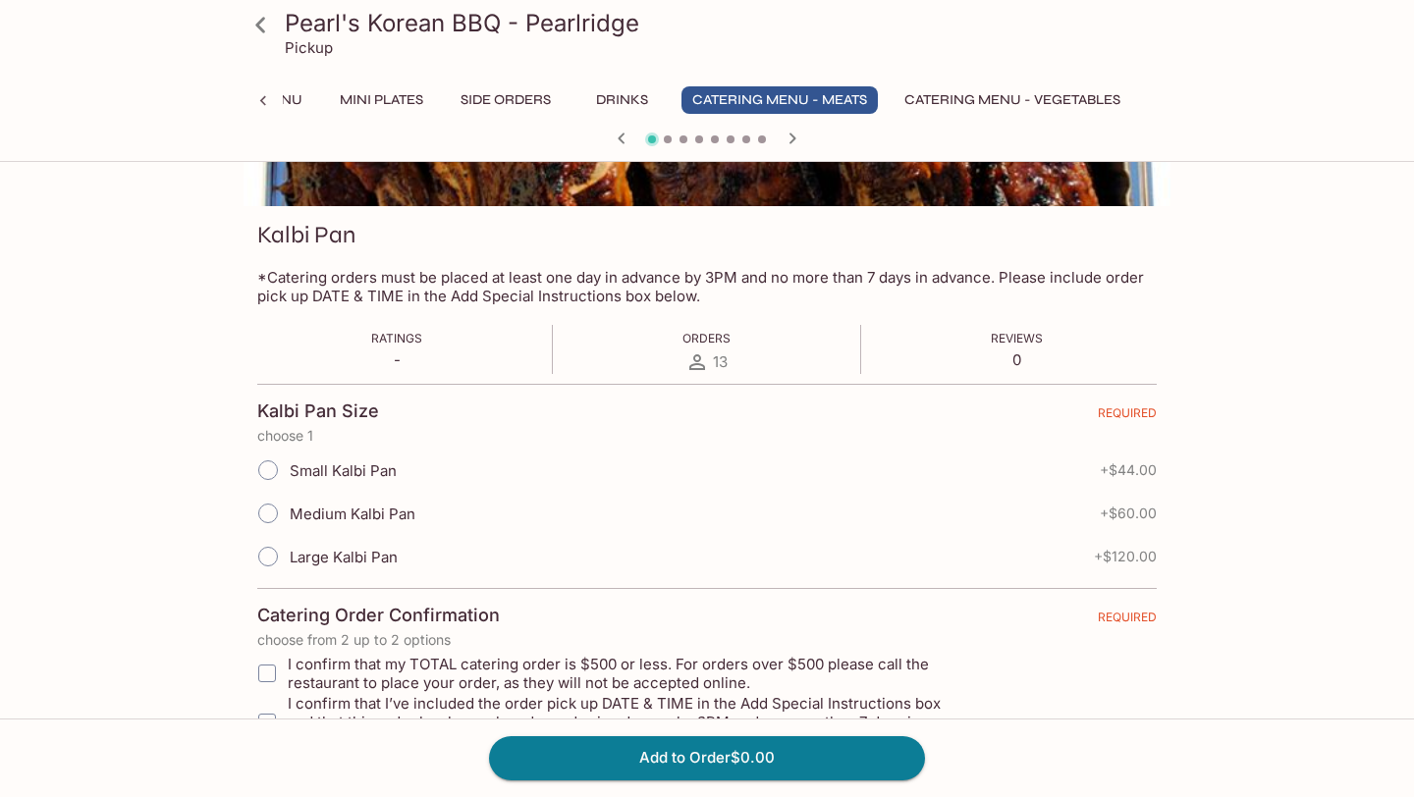
scroll to position [234, 0]
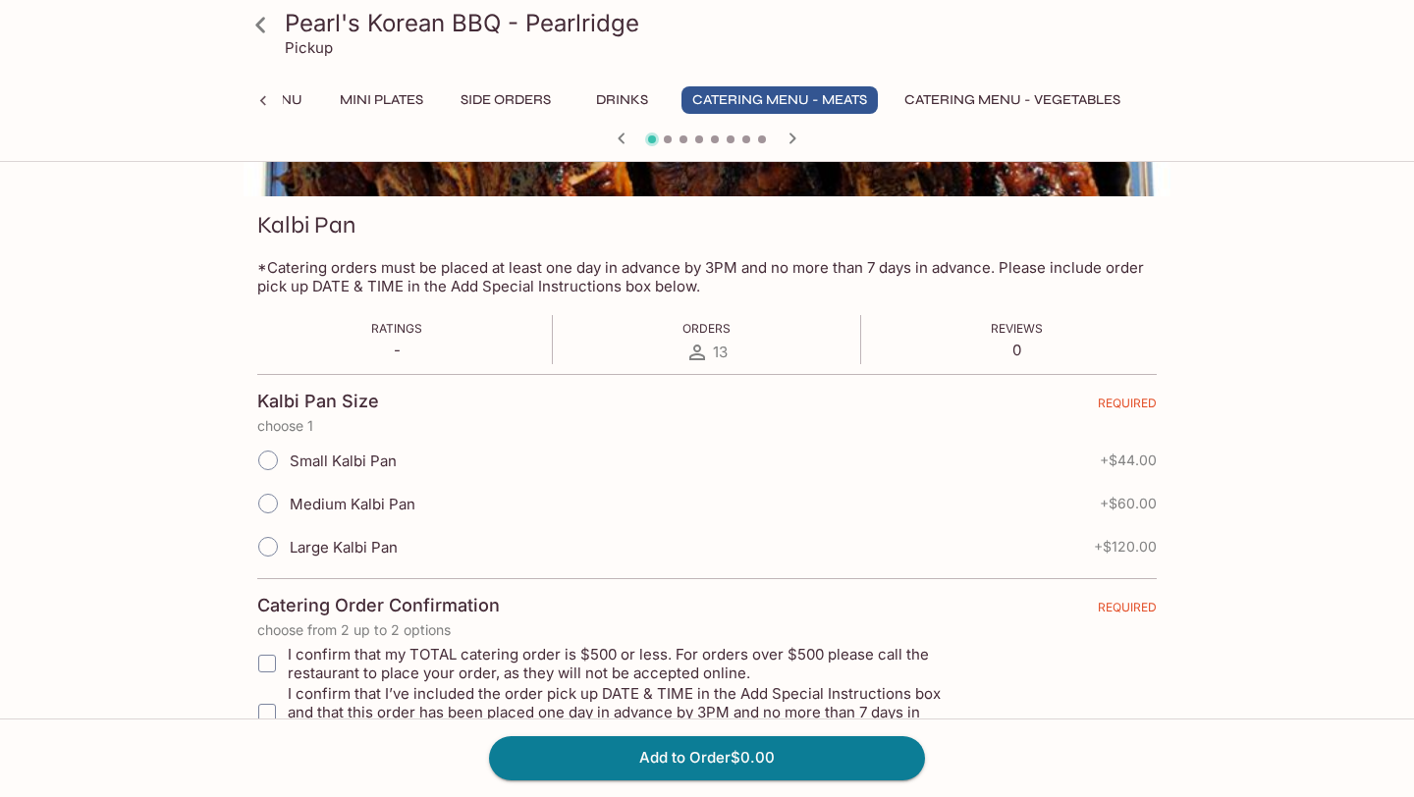
click at [791, 142] on icon "button" at bounding box center [792, 138] width 7 height 11
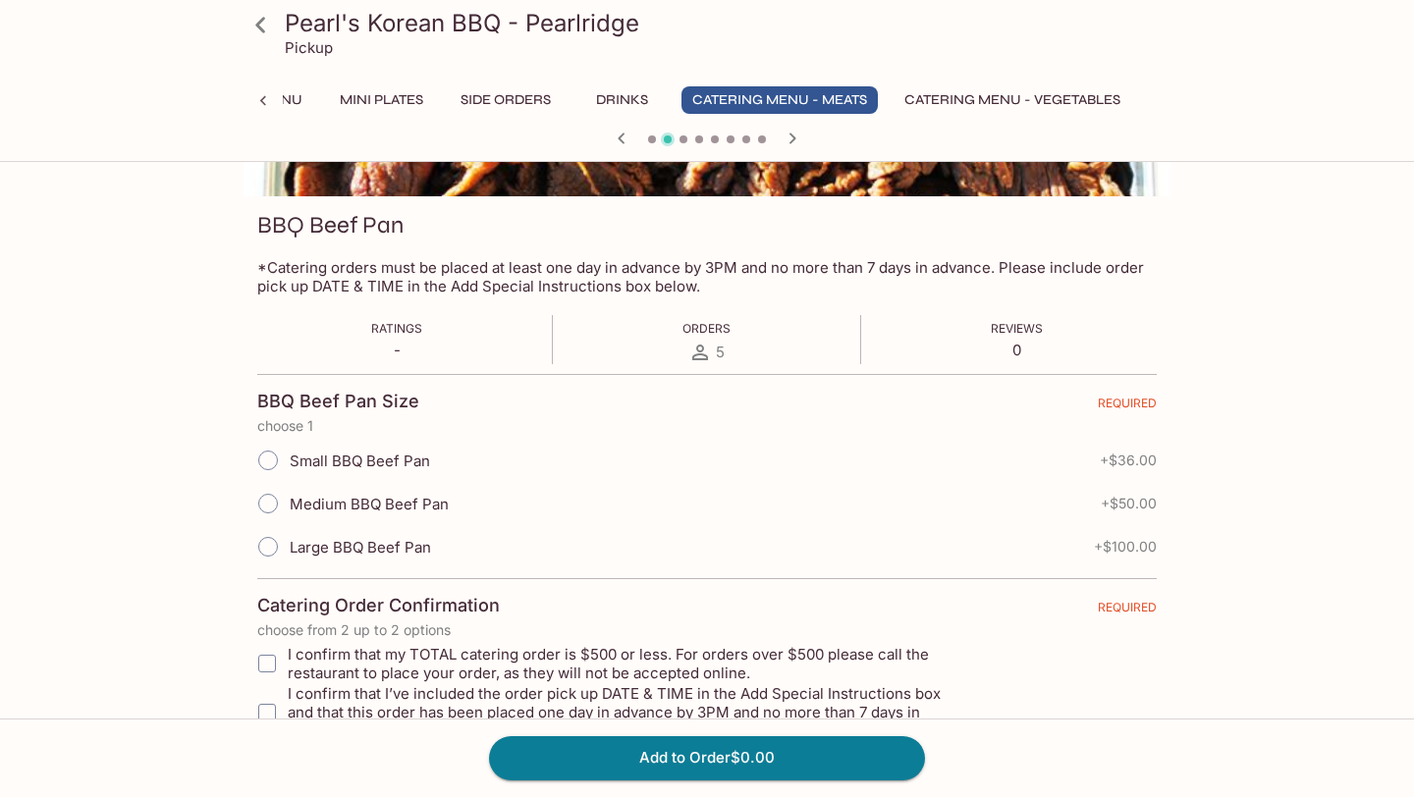
click at [274, 546] on input "Large BBQ Beef Pan" at bounding box center [267, 546] width 41 height 41
radio input "true"
click at [789, 140] on icon "button" at bounding box center [793, 139] width 24 height 24
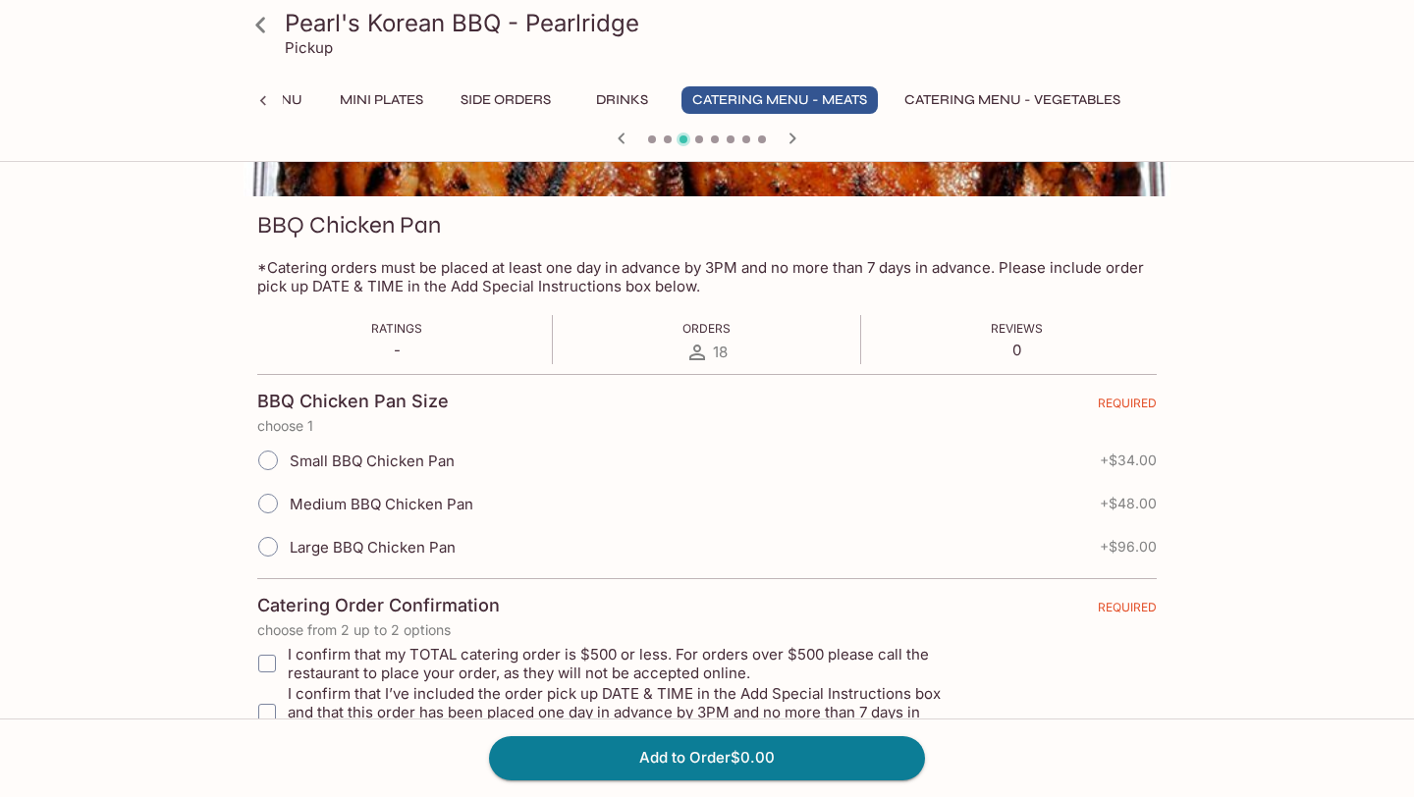
click at [629, 137] on icon "button" at bounding box center [622, 139] width 24 height 24
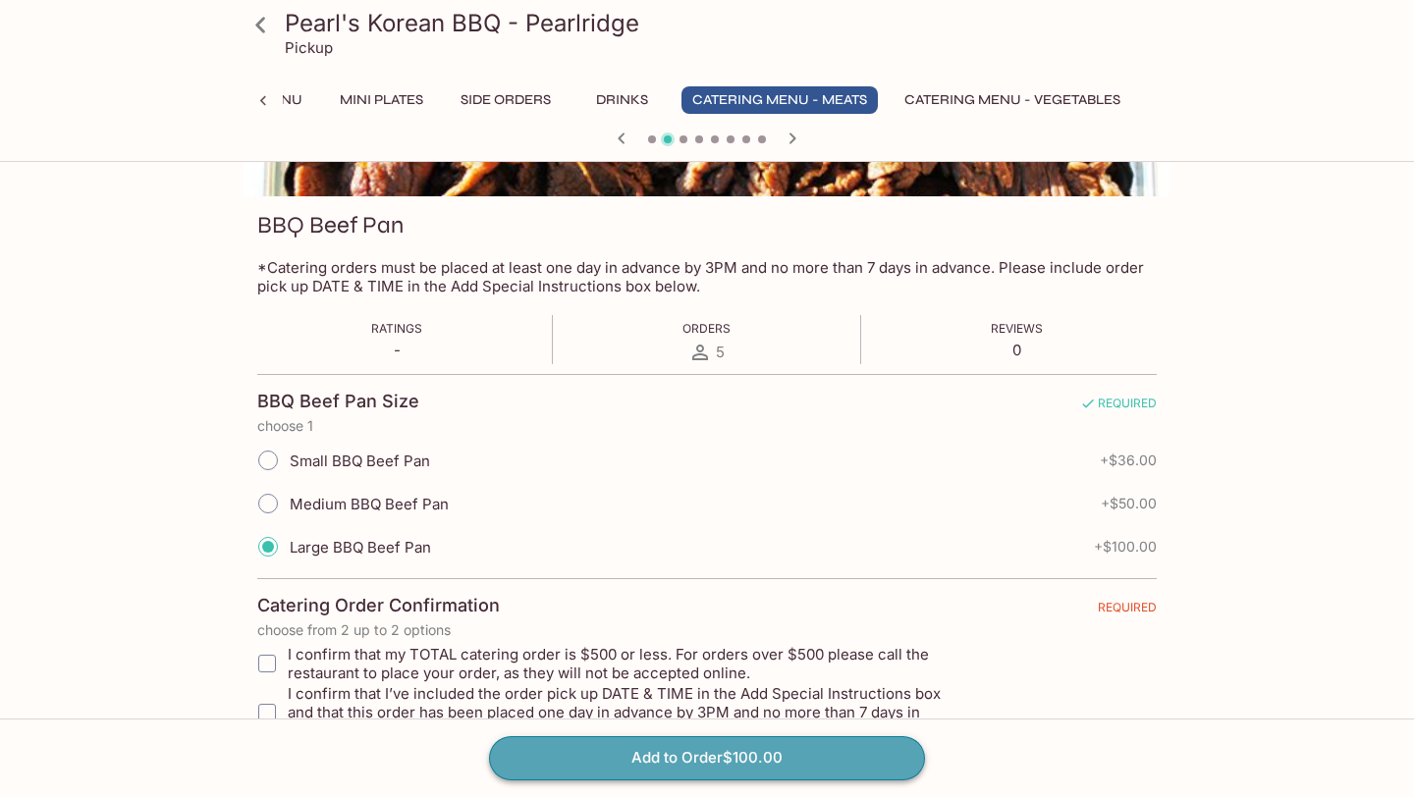
click at [782, 762] on button "Add to Order $100.00" at bounding box center [707, 757] width 436 height 43
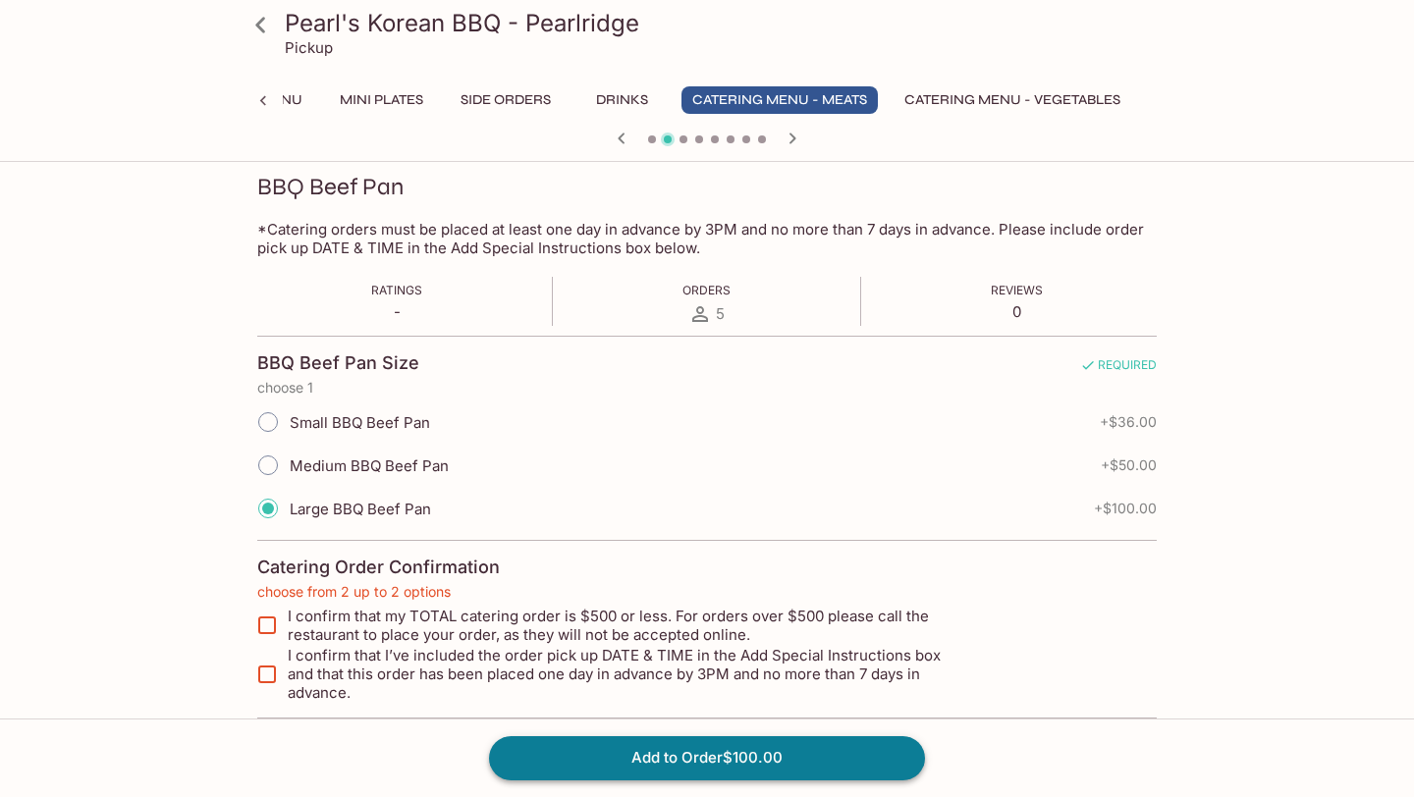
scroll to position [280, 0]
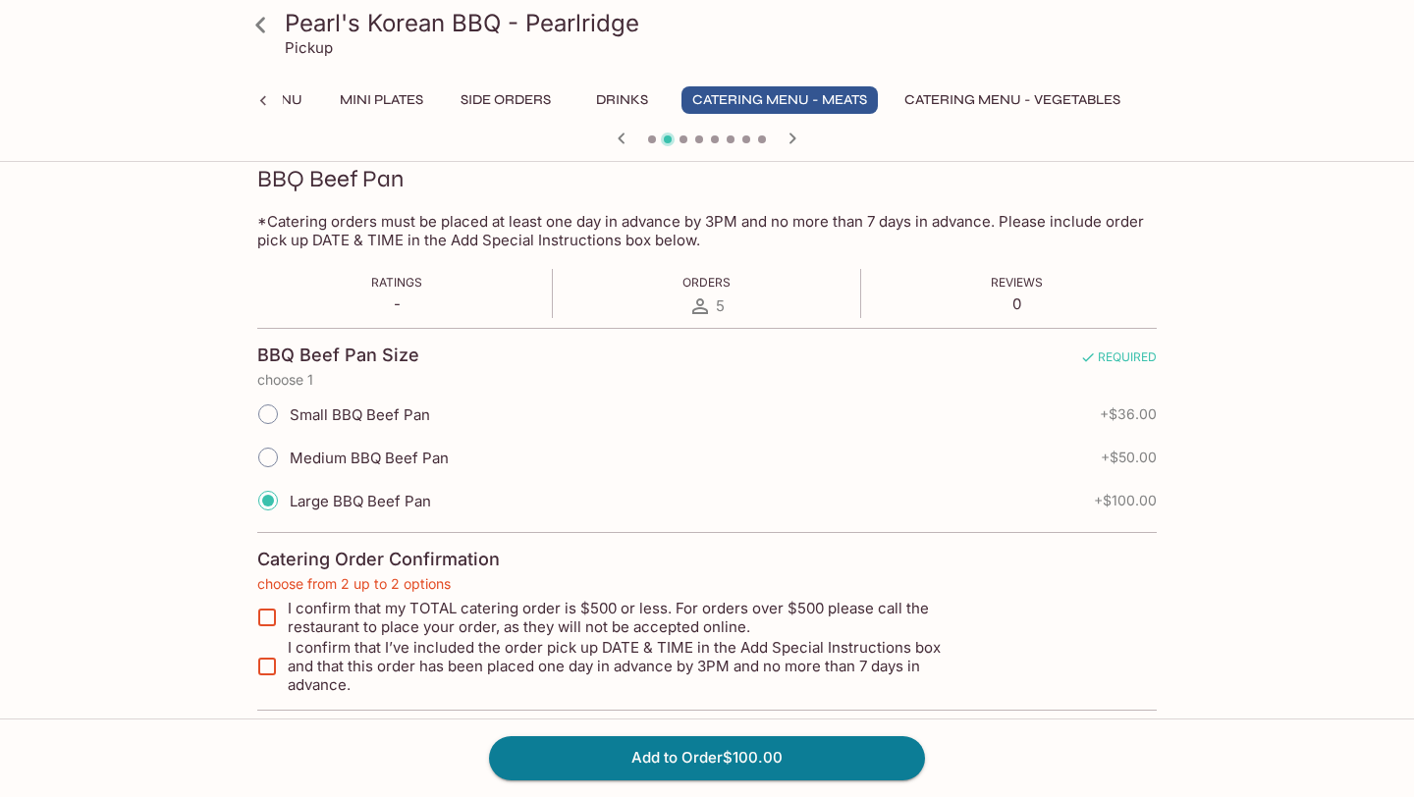
click at [271, 620] on input "I confirm that my TOTAL catering order is $500 or less. For orders over $500 pl…" at bounding box center [266, 617] width 39 height 39
click at [271, 649] on input "I confirm that I’ve included the order pick up DATE & TIME in the Add Special I…" at bounding box center [266, 666] width 39 height 39
click at [266, 616] on input "I confirm that my TOTAL catering order is $500 or less. For orders over $500 pl…" at bounding box center [266, 617] width 39 height 39
checkbox input "true"
click at [267, 666] on input "I confirm that I’ve included the order pick up DATE & TIME in the Add Special I…" at bounding box center [266, 666] width 39 height 39
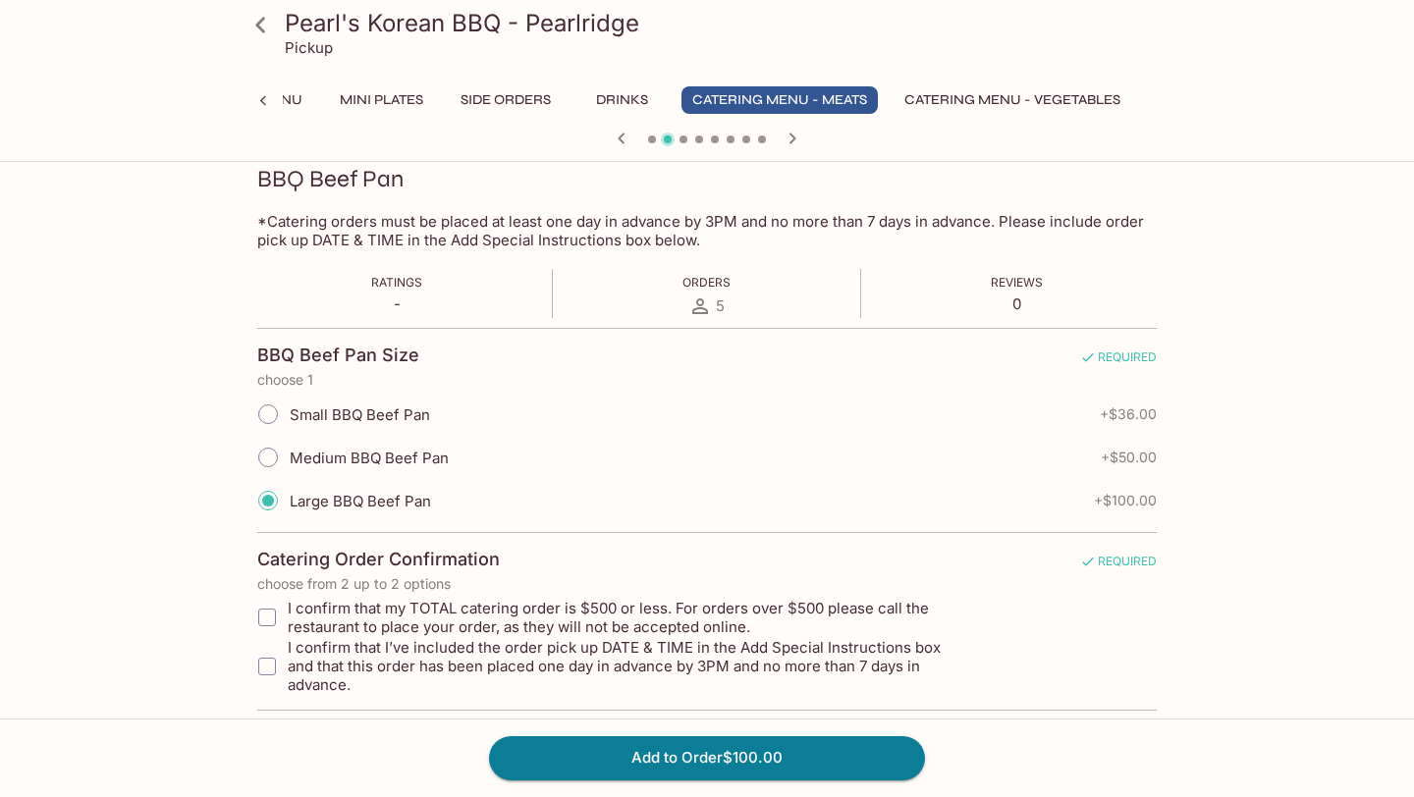
checkbox input "true"
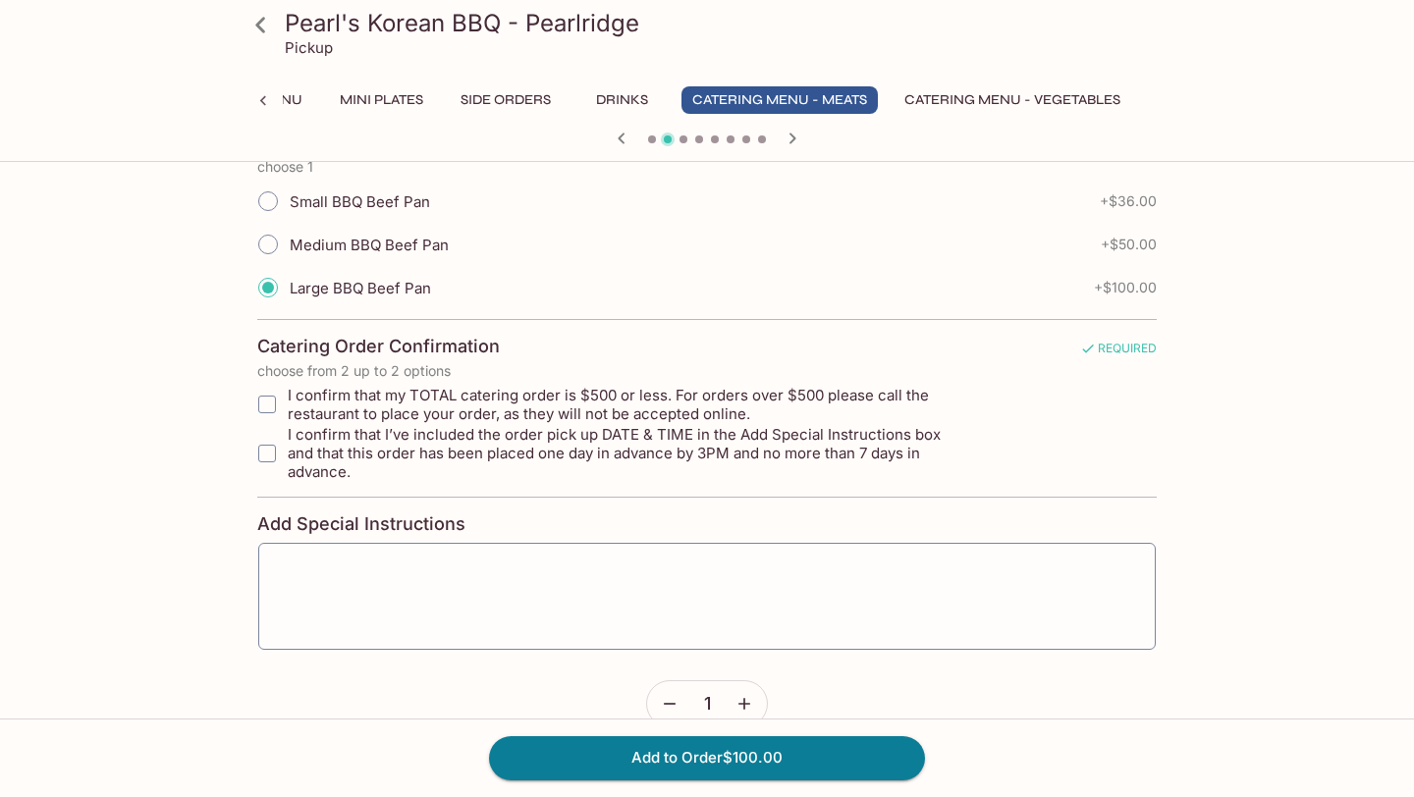
scroll to position [514, 0]
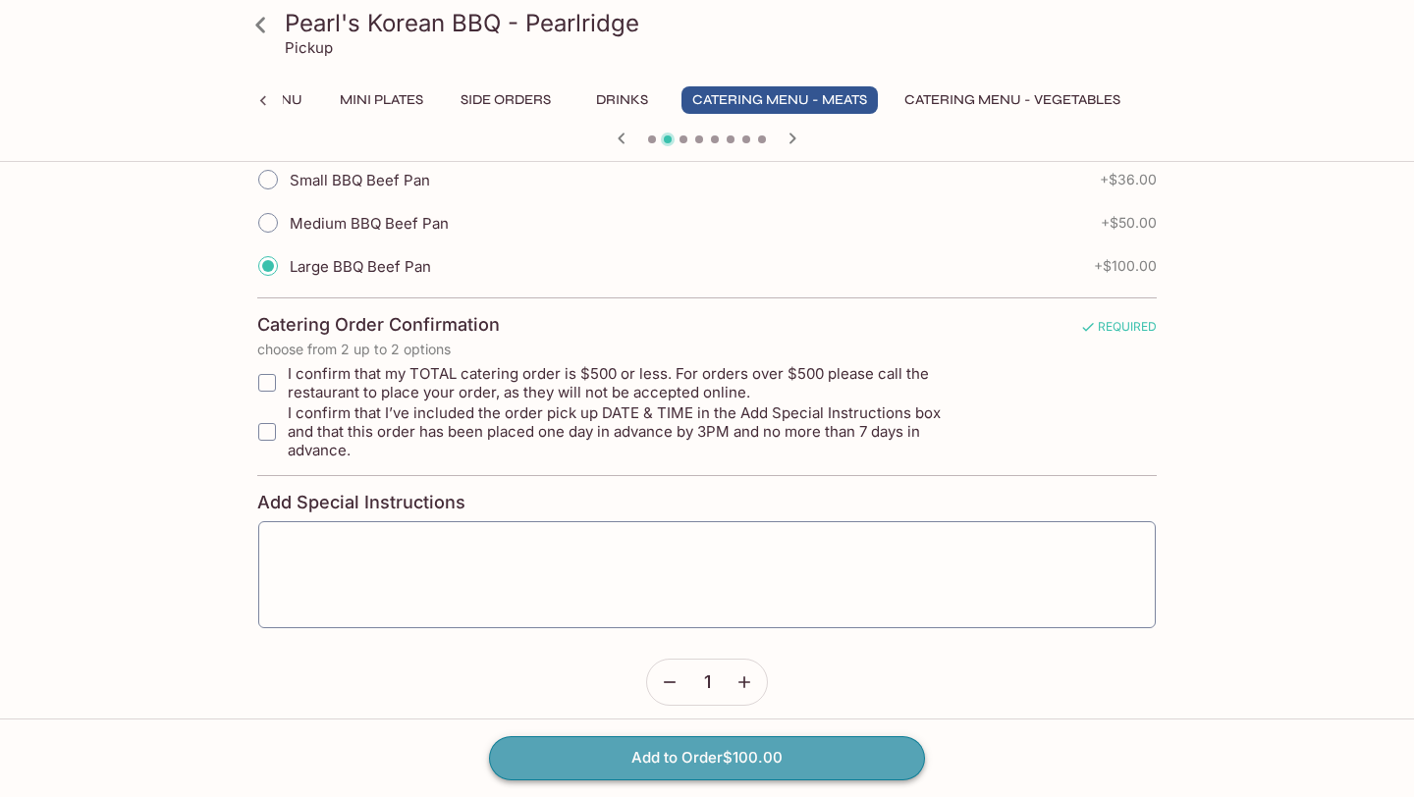
click at [715, 753] on button "Add to Order $100.00" at bounding box center [707, 757] width 436 height 43
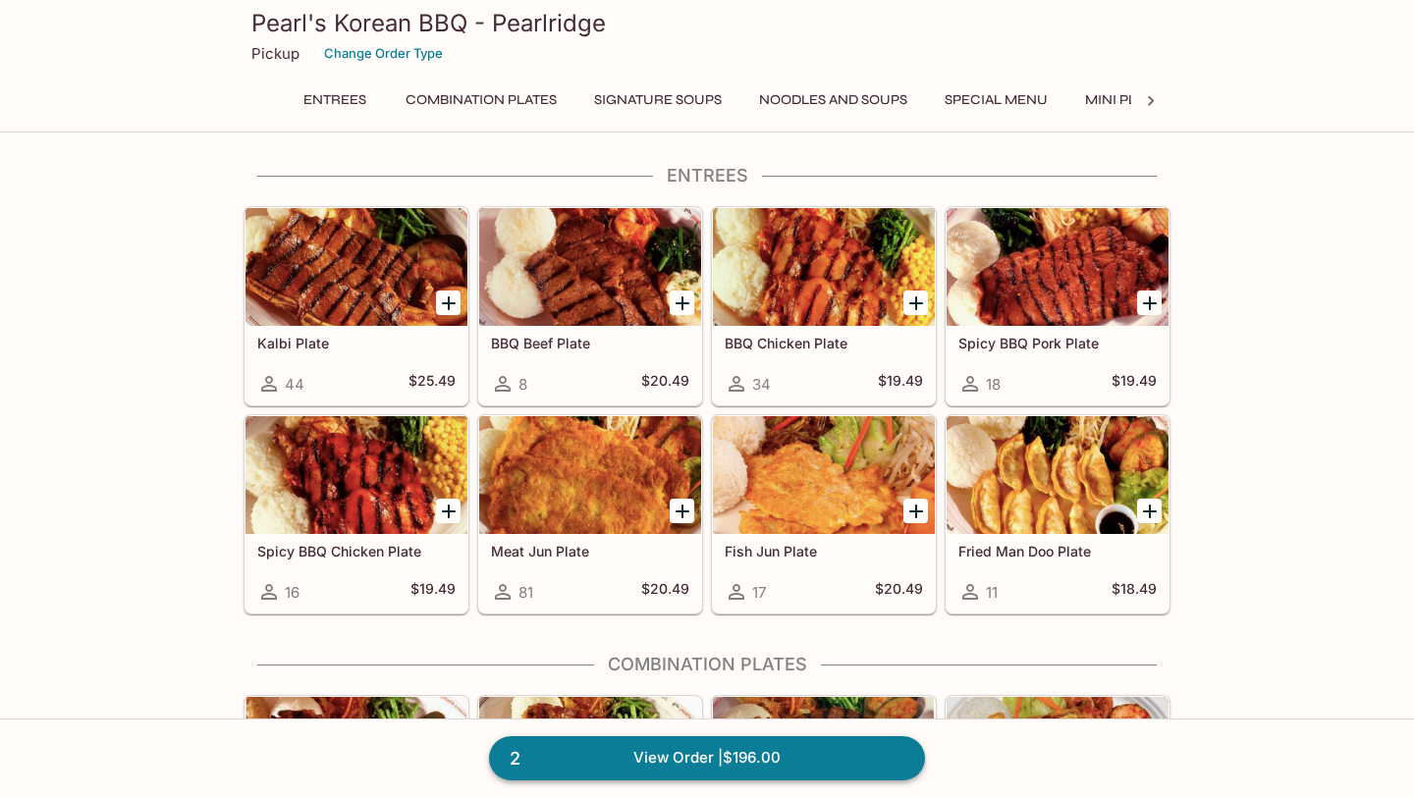
click at [800, 769] on link "2 View Order | $196.00" at bounding box center [707, 757] width 436 height 43
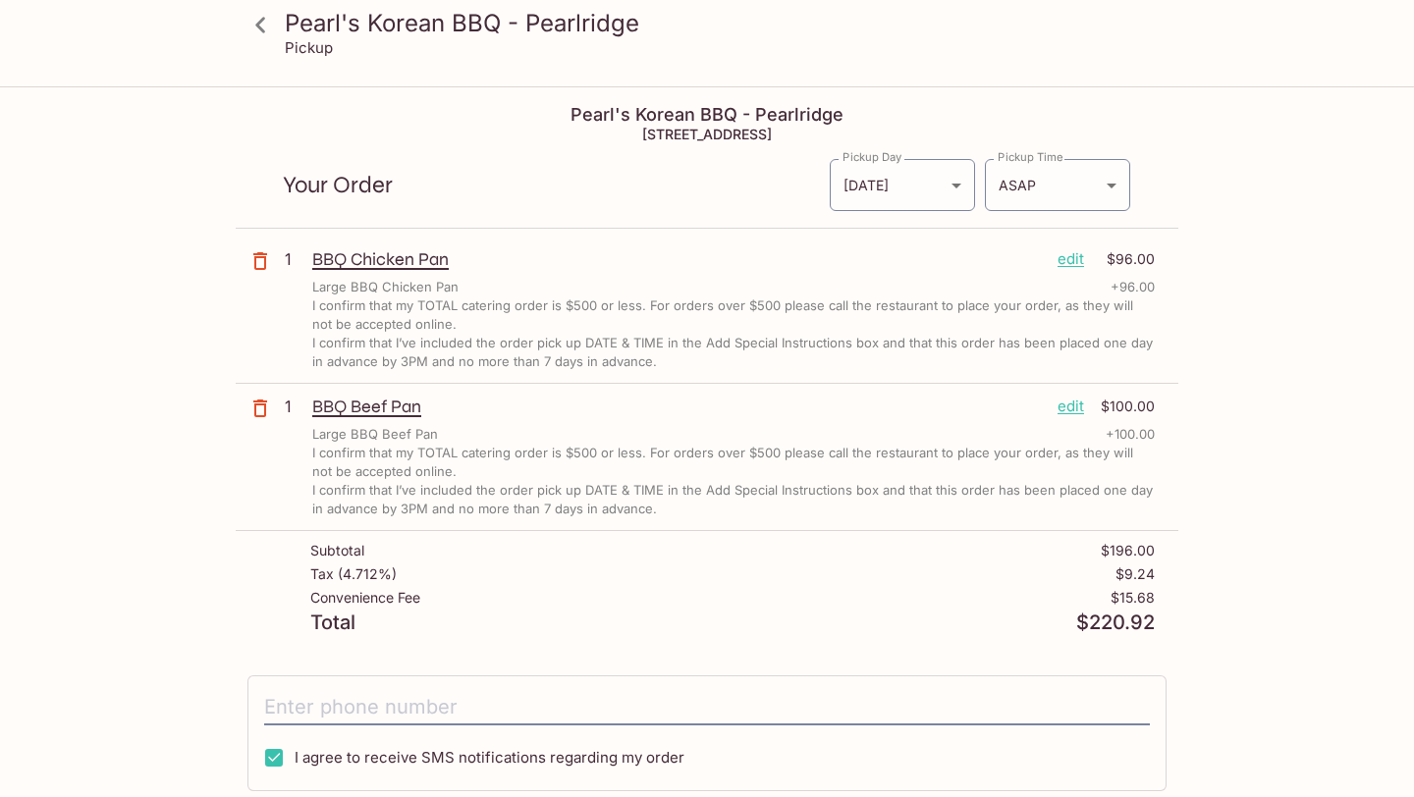
click at [1070, 411] on p "edit" at bounding box center [1070, 407] width 27 height 22
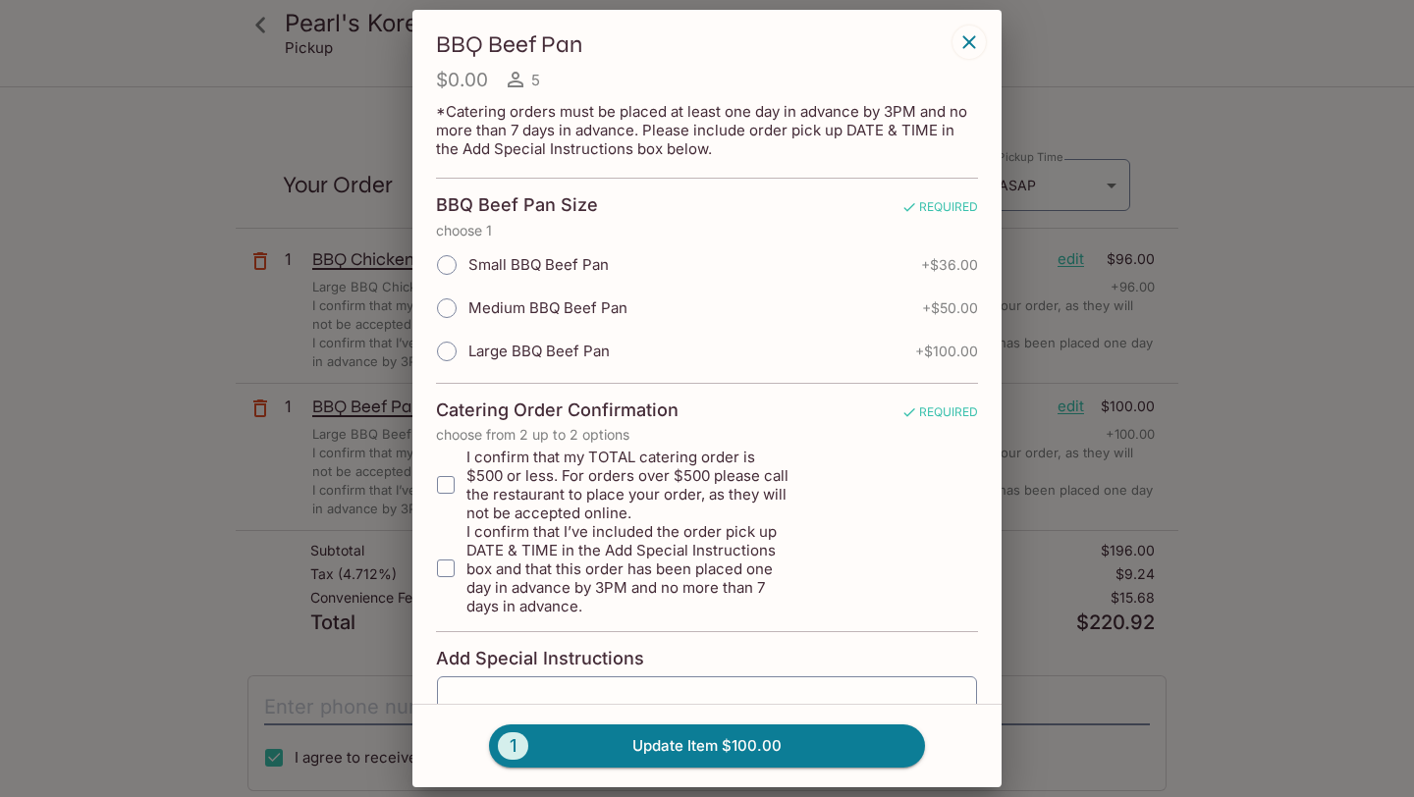
click at [967, 38] on icon "button" at bounding box center [969, 42] width 24 height 24
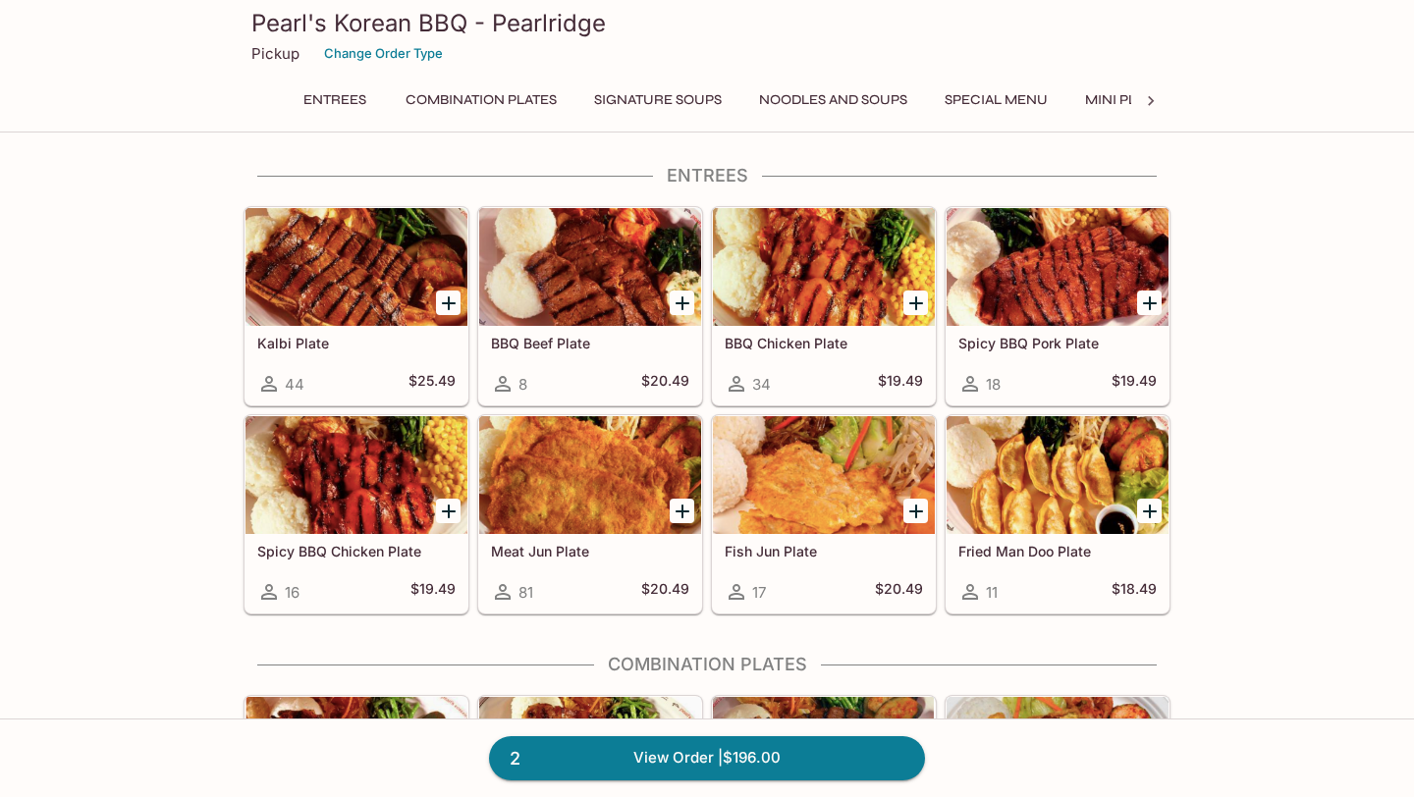
click at [1148, 109] on icon at bounding box center [1151, 101] width 20 height 20
click at [823, 96] on button "Catering Menu - Meats" at bounding box center [779, 99] width 196 height 27
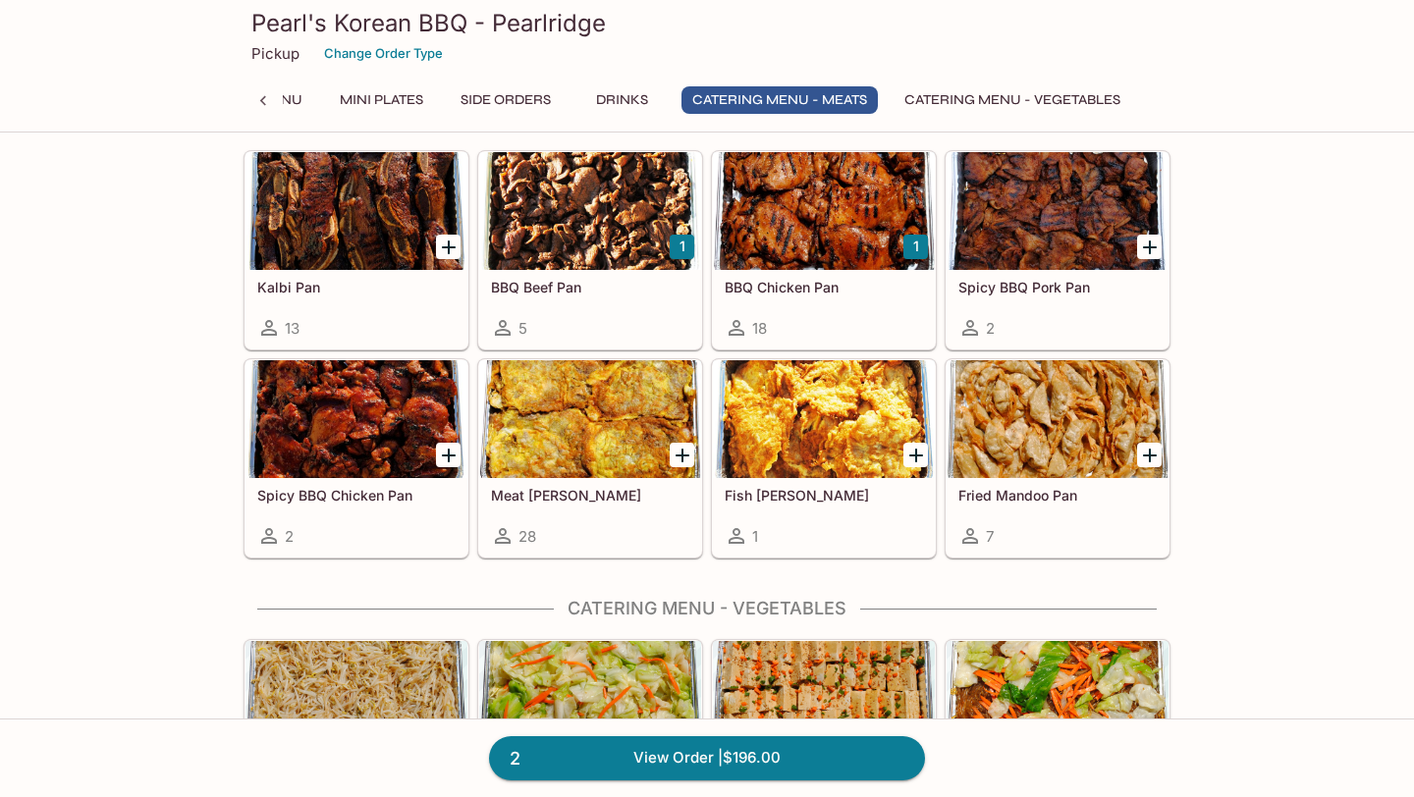
scroll to position [3344, 0]
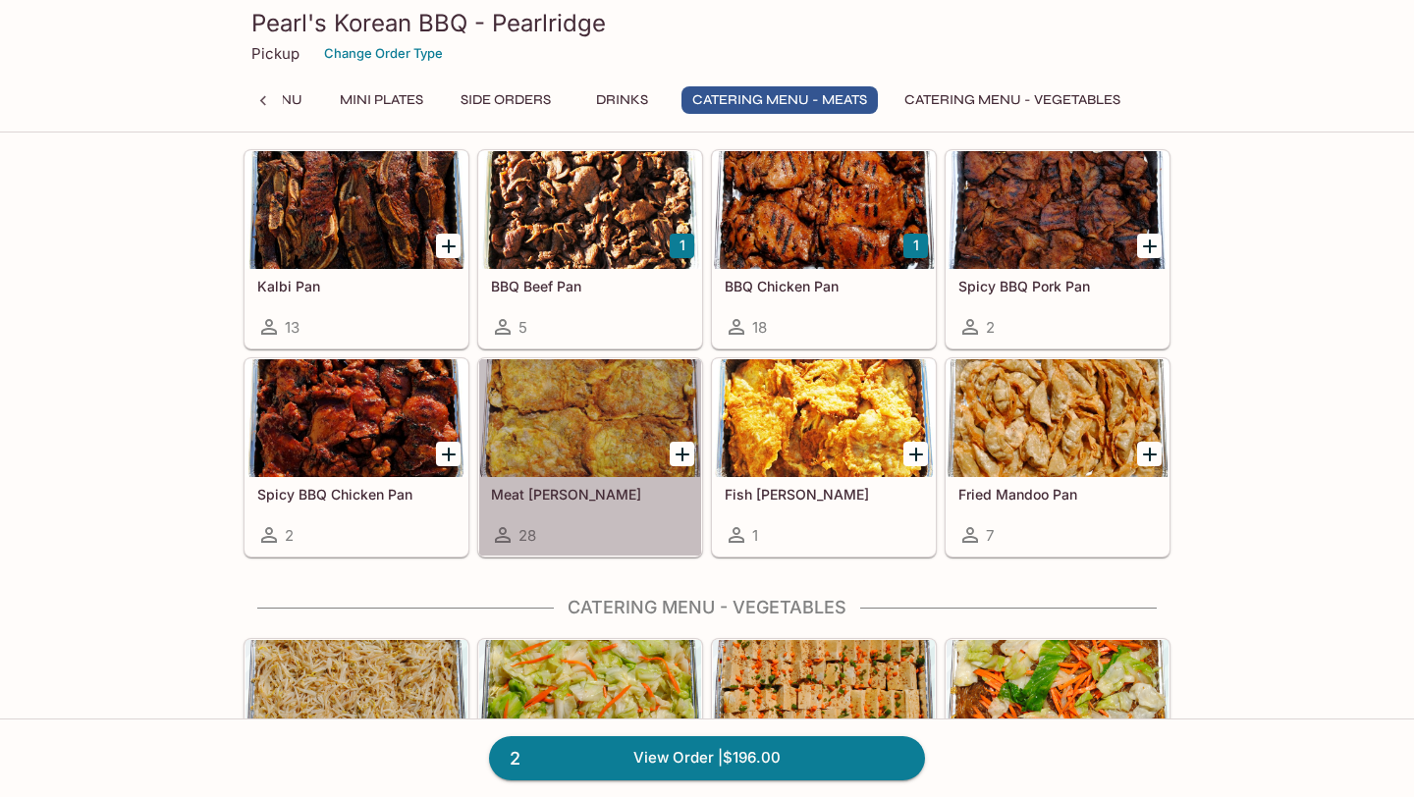
click at [605, 406] on div at bounding box center [590, 418] width 222 height 118
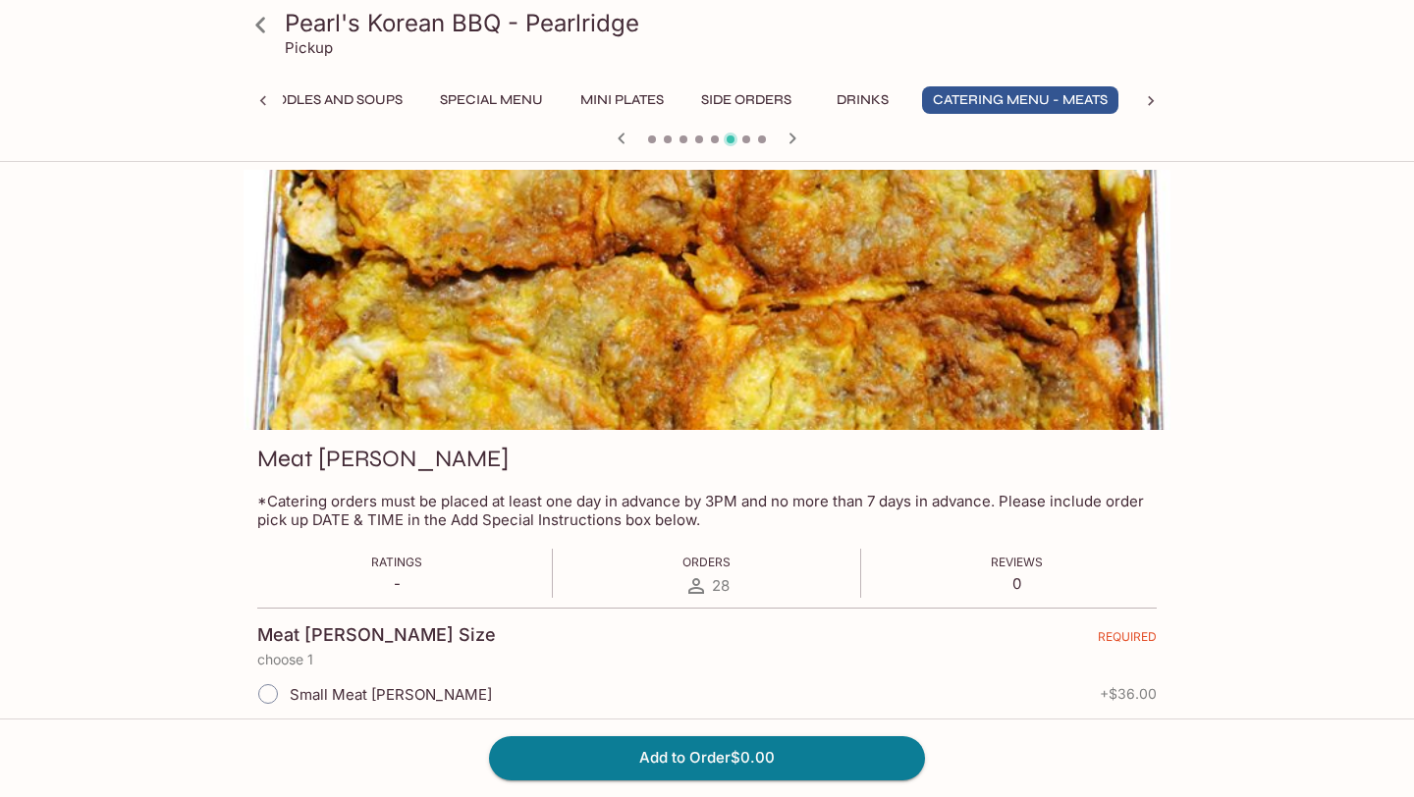
click at [263, 20] on icon at bounding box center [260, 25] width 34 height 34
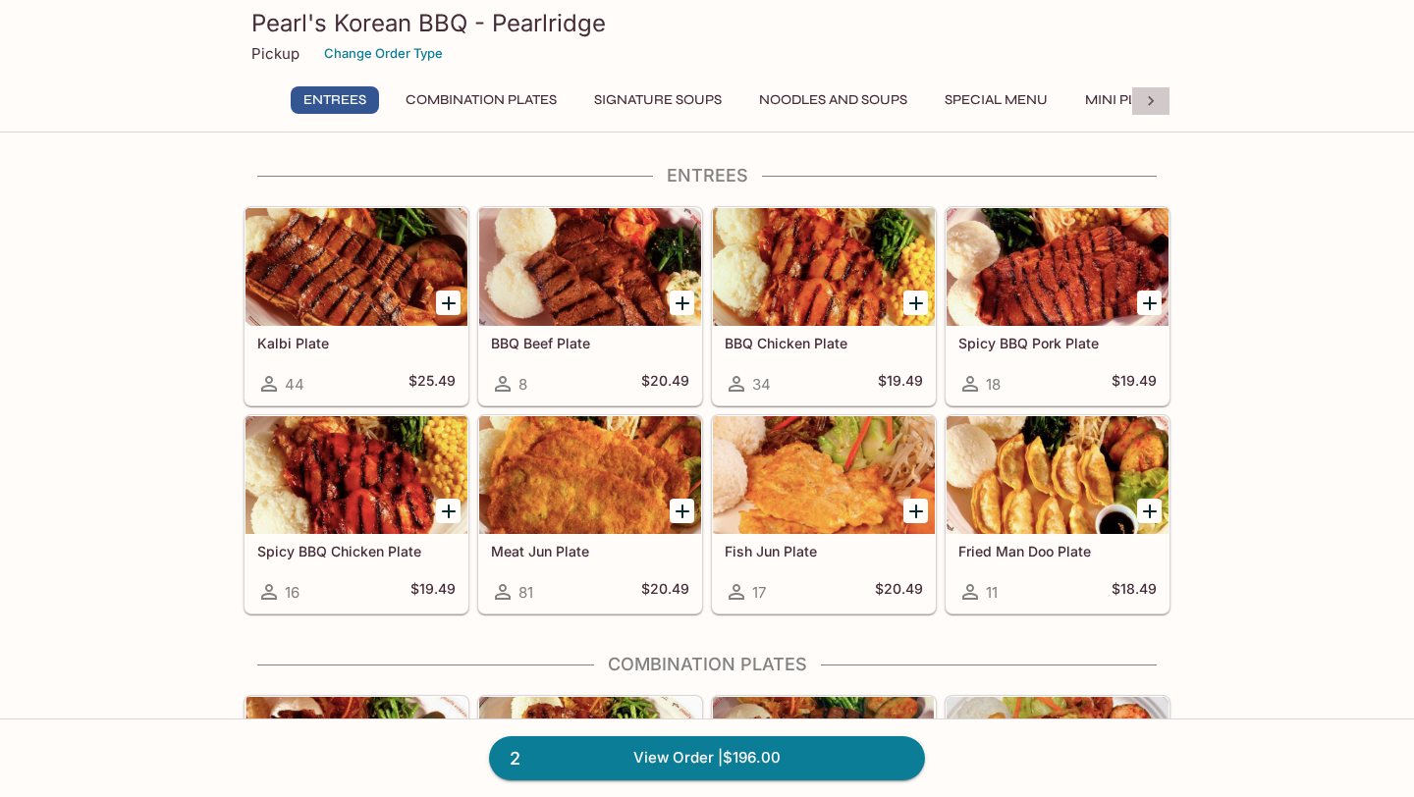
click at [1156, 94] on icon at bounding box center [1151, 101] width 20 height 20
click at [838, 97] on button "Catering Menu - Meats" at bounding box center [779, 99] width 196 height 27
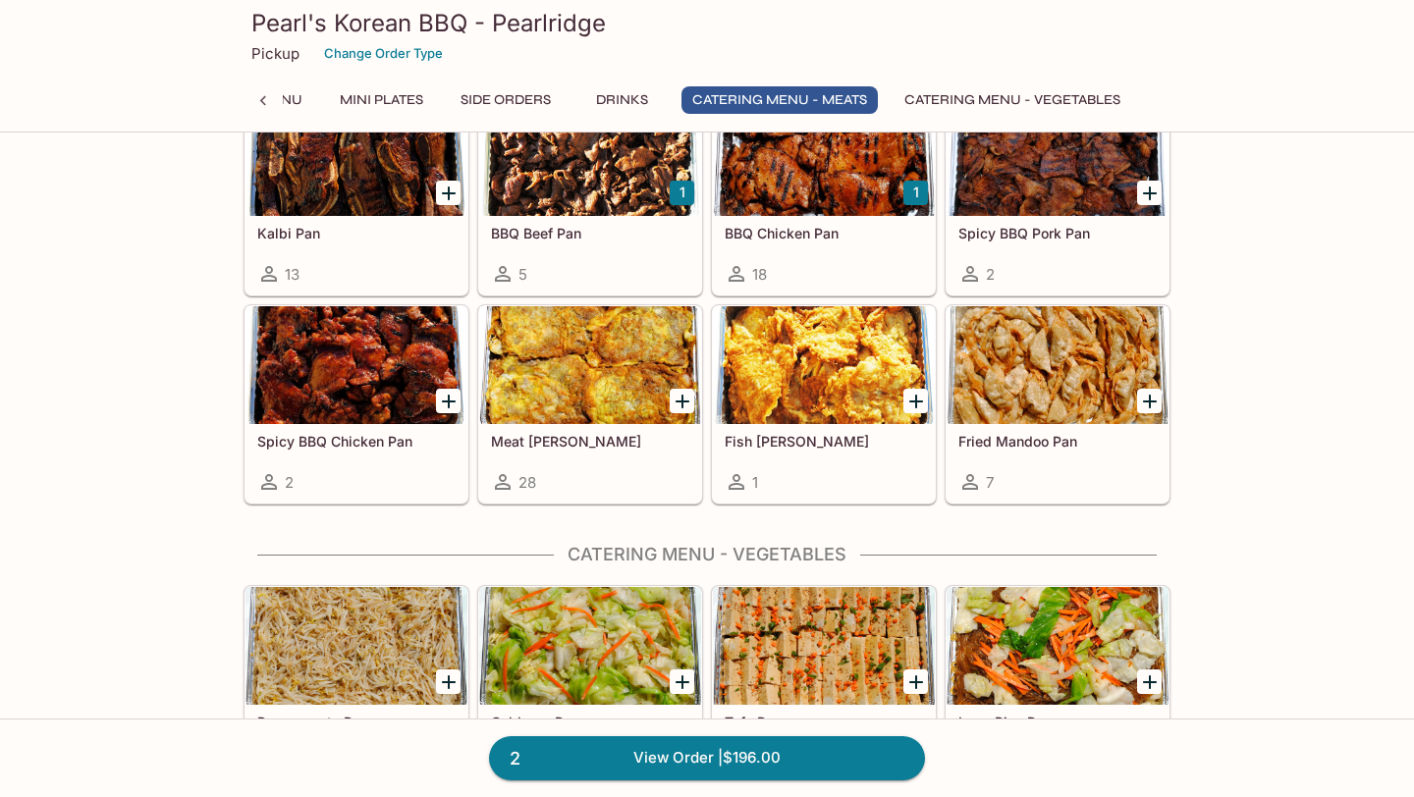
scroll to position [3383, 0]
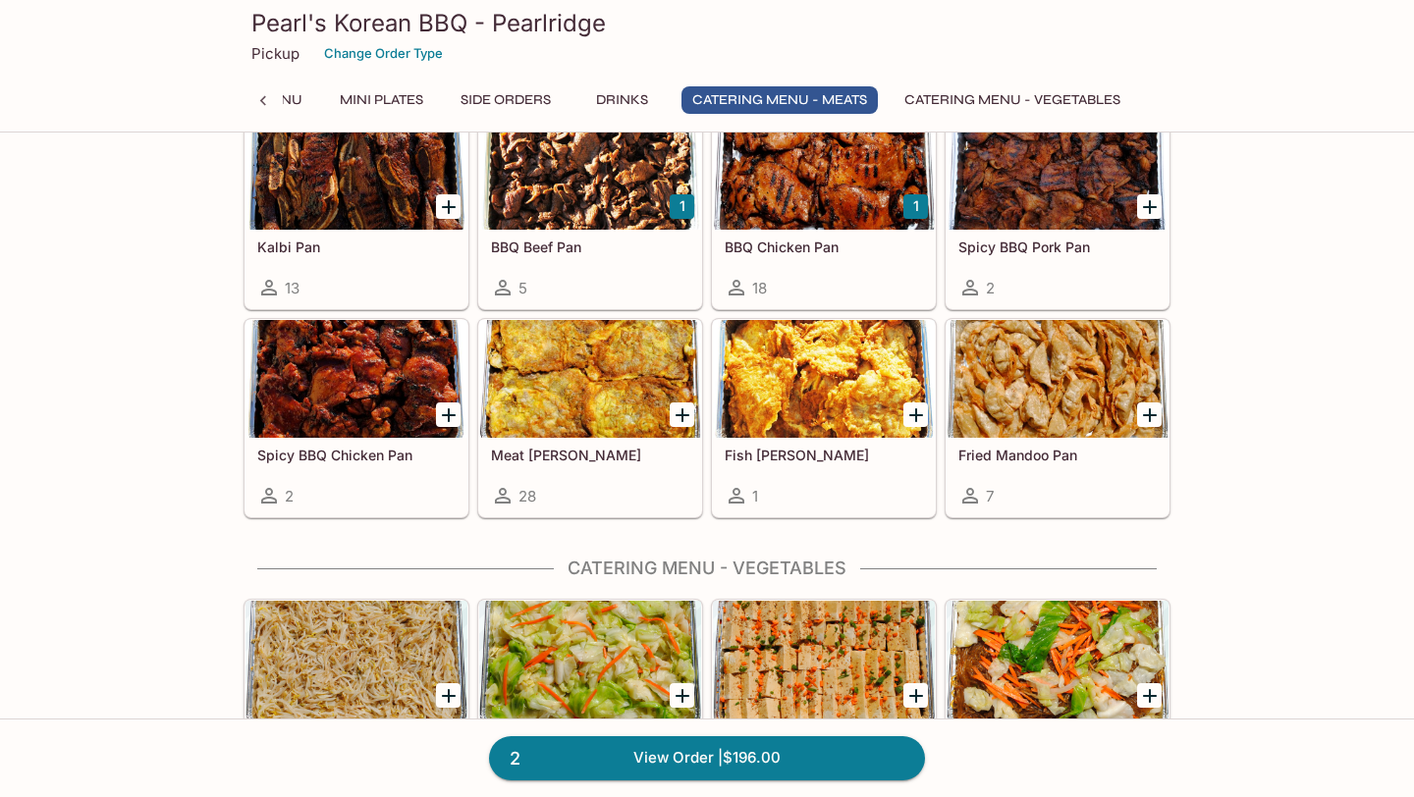
click at [784, 197] on div at bounding box center [824, 171] width 222 height 118
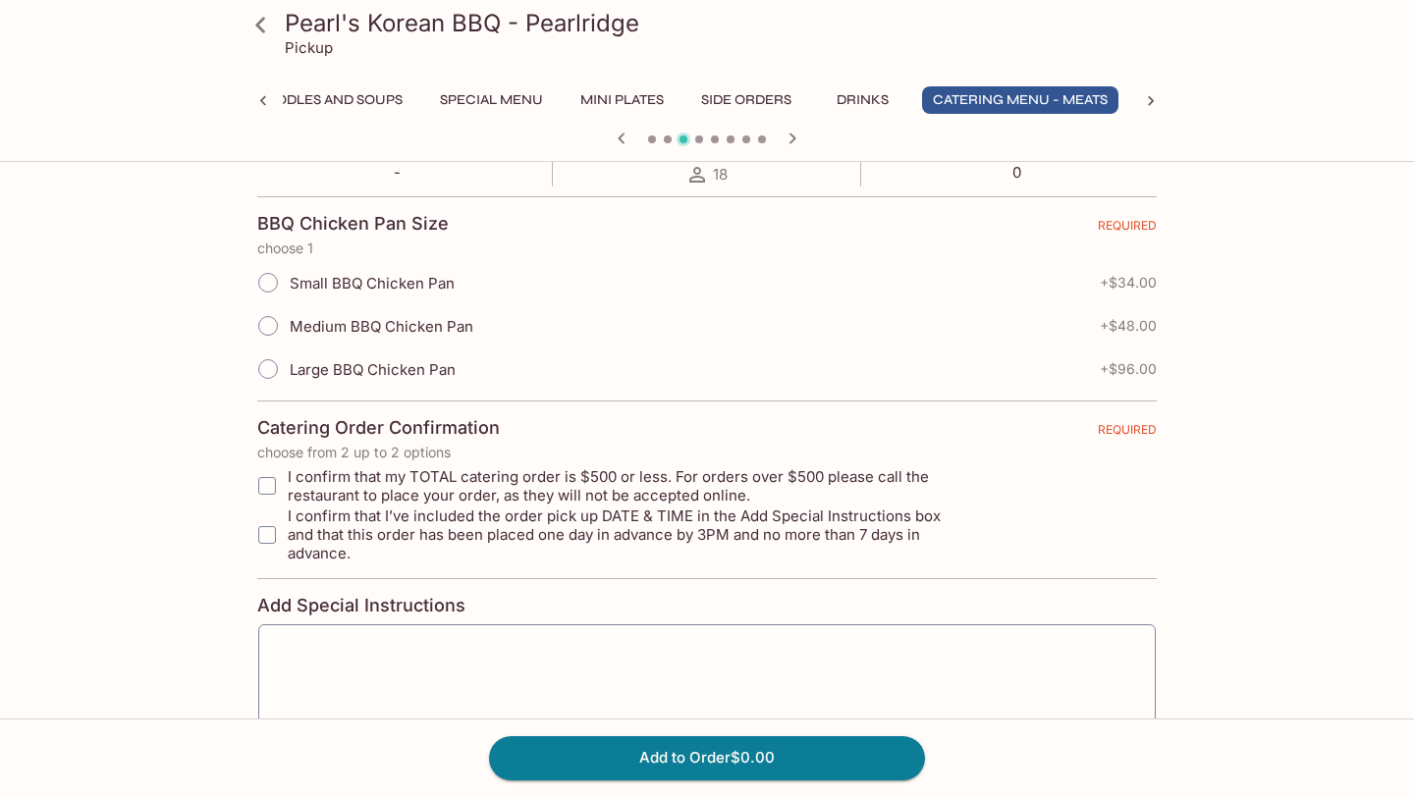
scroll to position [417, 0]
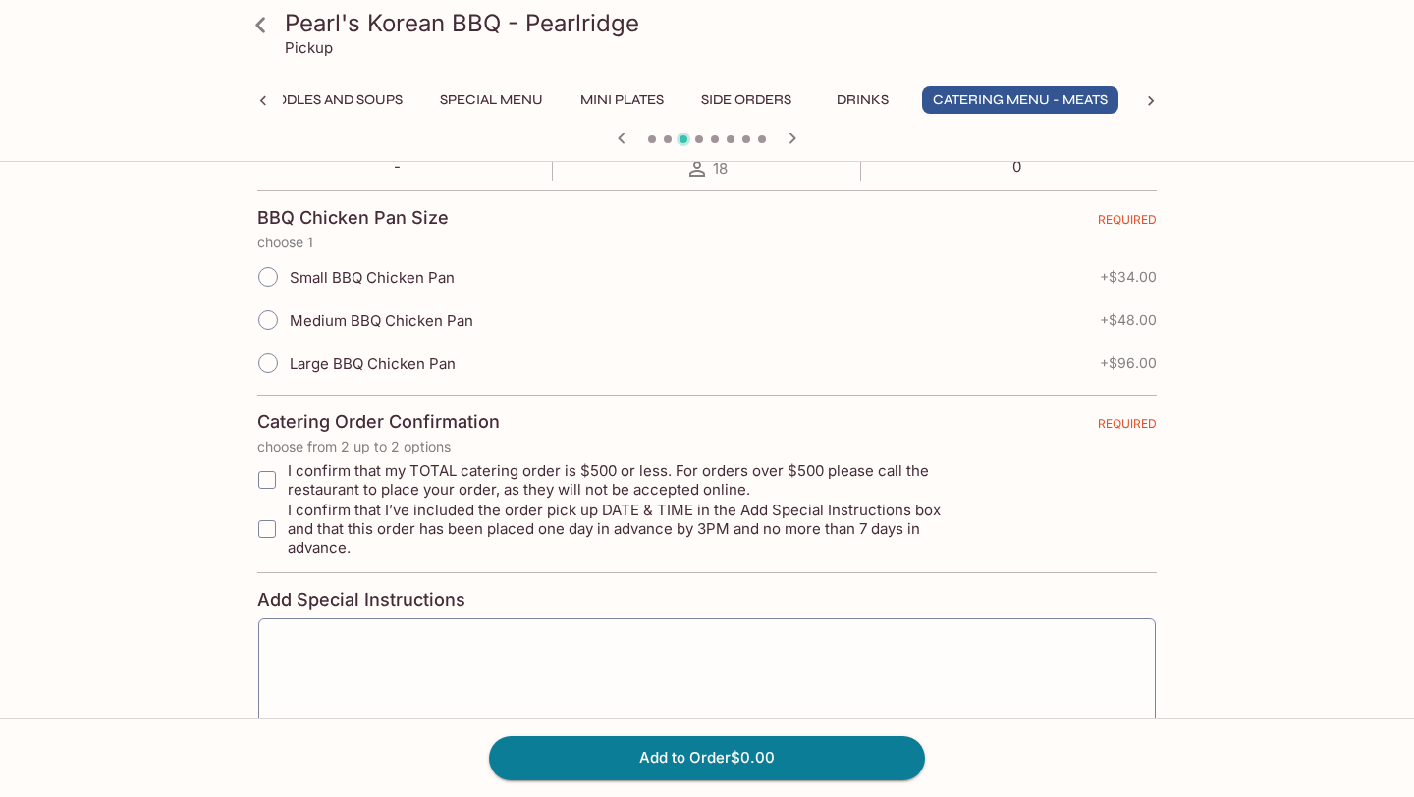
click at [273, 373] on input "Large BBQ Chicken Pan" at bounding box center [267, 363] width 41 height 41
radio input "true"
click at [673, 761] on button "Add to Order $96.00" at bounding box center [707, 757] width 436 height 43
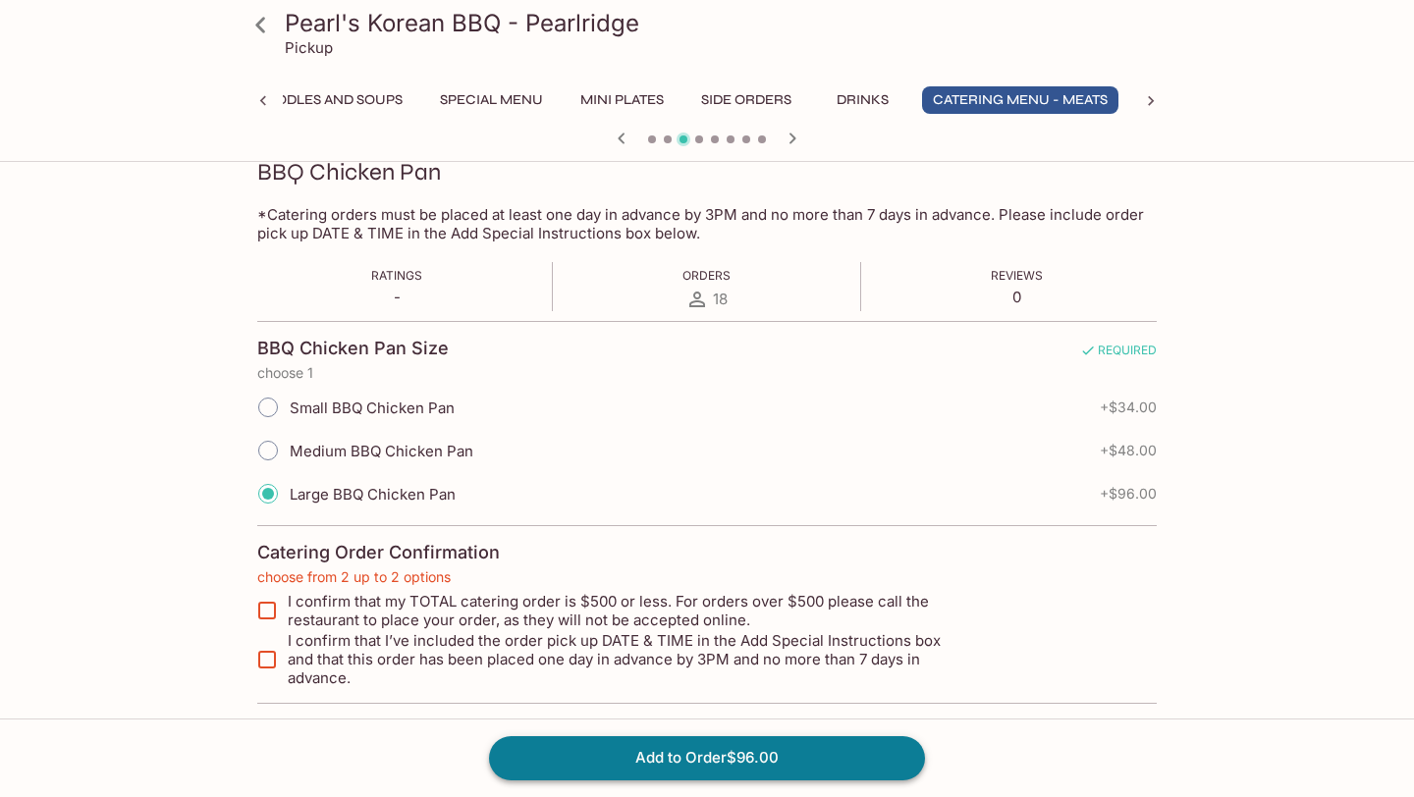
scroll to position [280, 0]
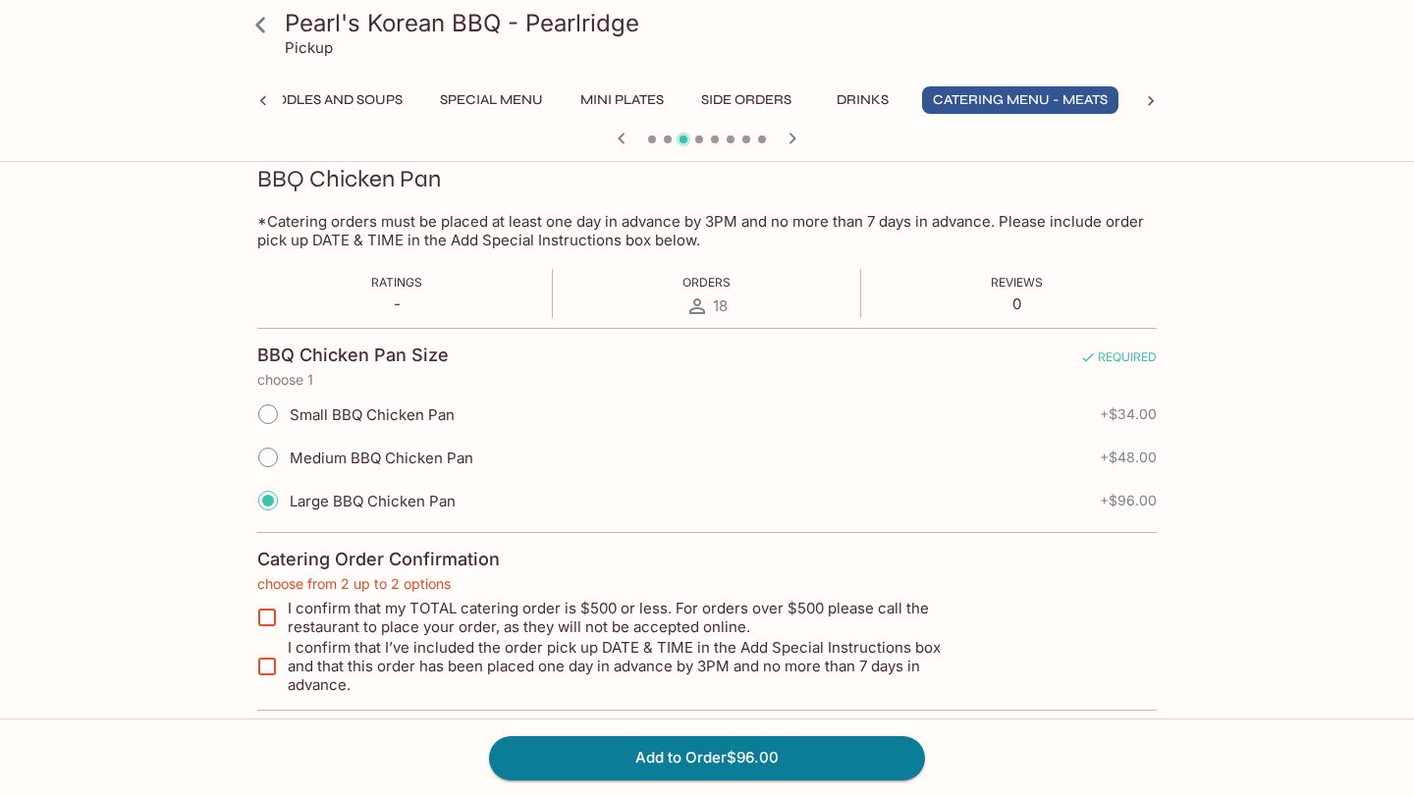
click at [259, 620] on input "I confirm that my TOTAL catering order is $500 or less. For orders over $500 pl…" at bounding box center [266, 617] width 39 height 39
checkbox input "true"
click at [273, 663] on input "I confirm that I’ve included the order pick up DATE & TIME in the Add Special I…" at bounding box center [266, 666] width 39 height 39
checkbox input "true"
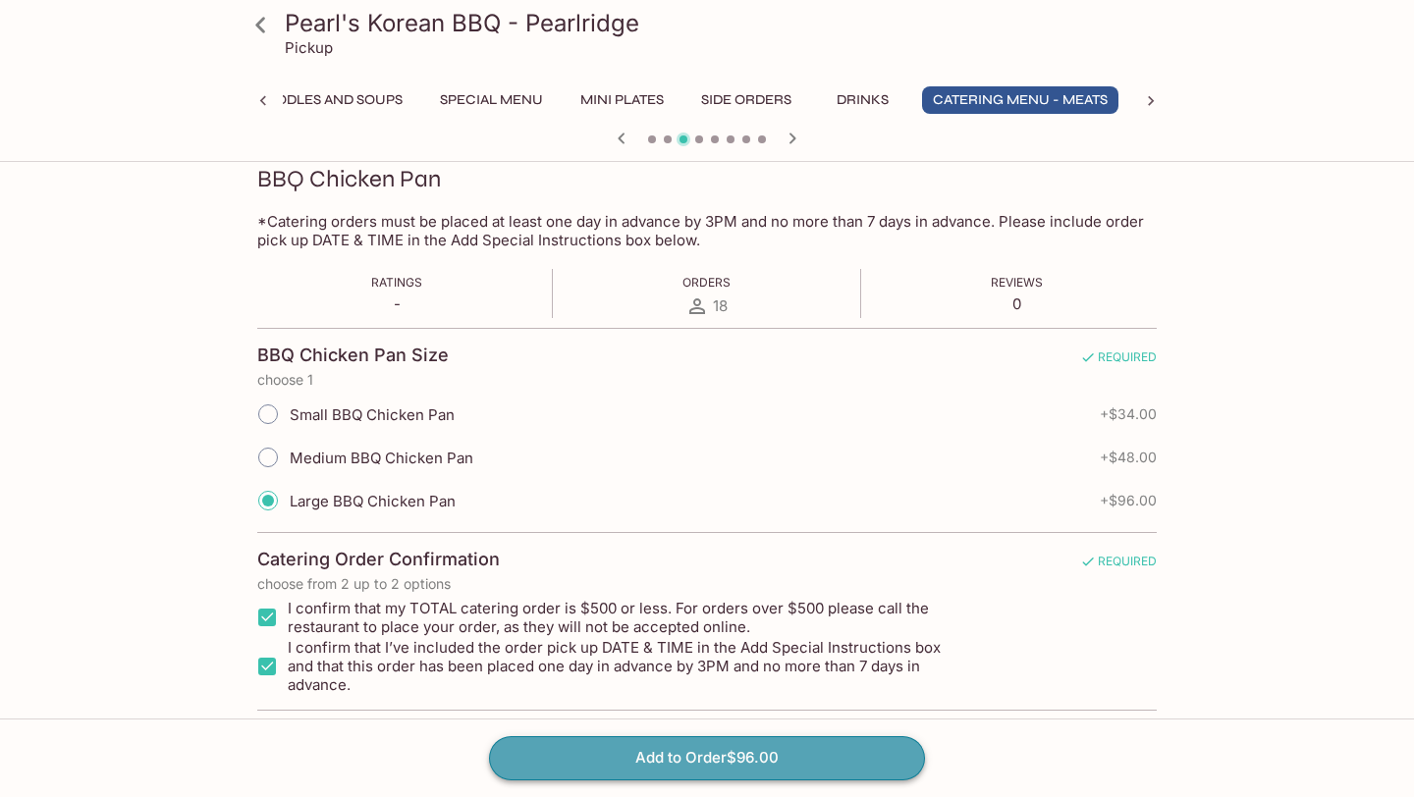
click at [614, 754] on button "Add to Order $96.00" at bounding box center [707, 757] width 436 height 43
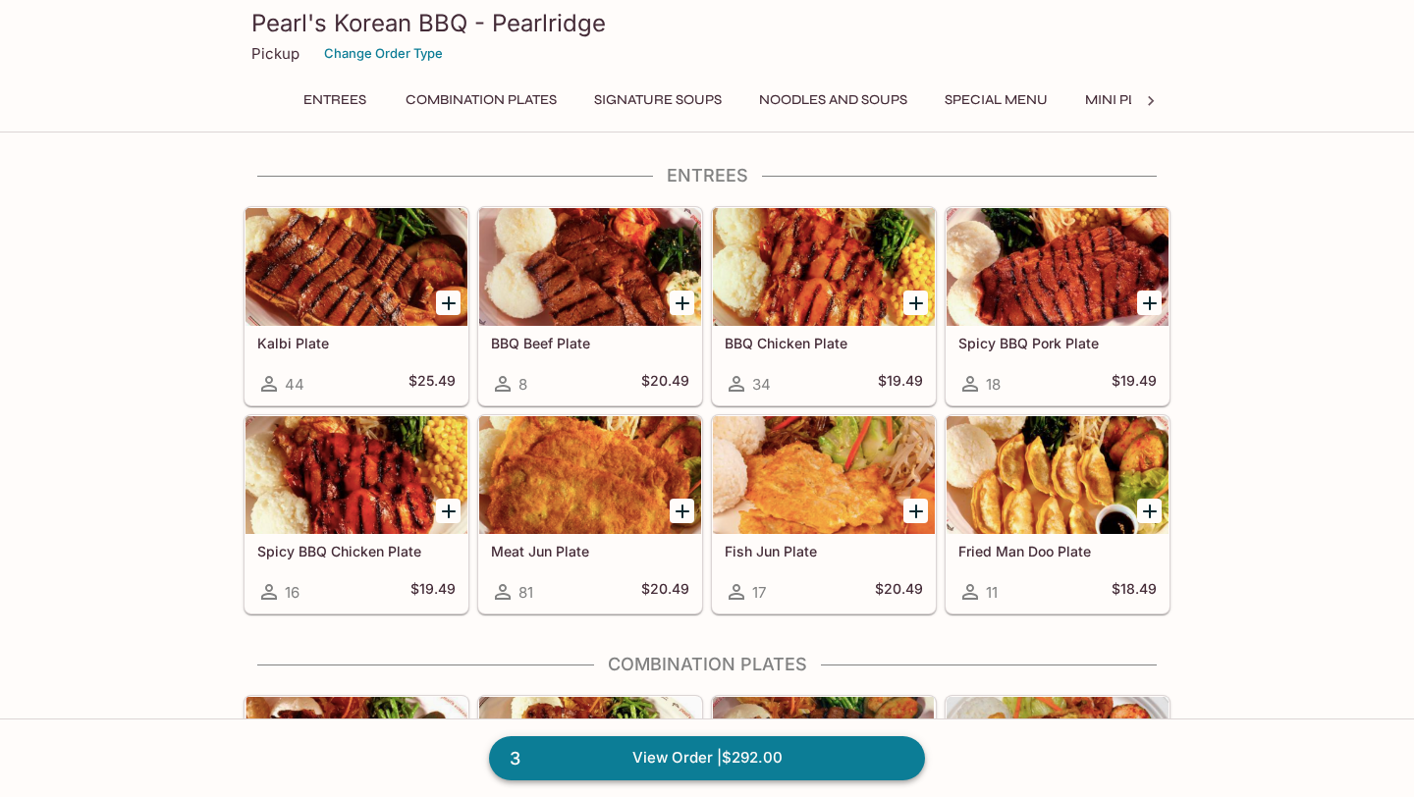
click at [676, 762] on link "3 View Order | $292.00" at bounding box center [707, 757] width 436 height 43
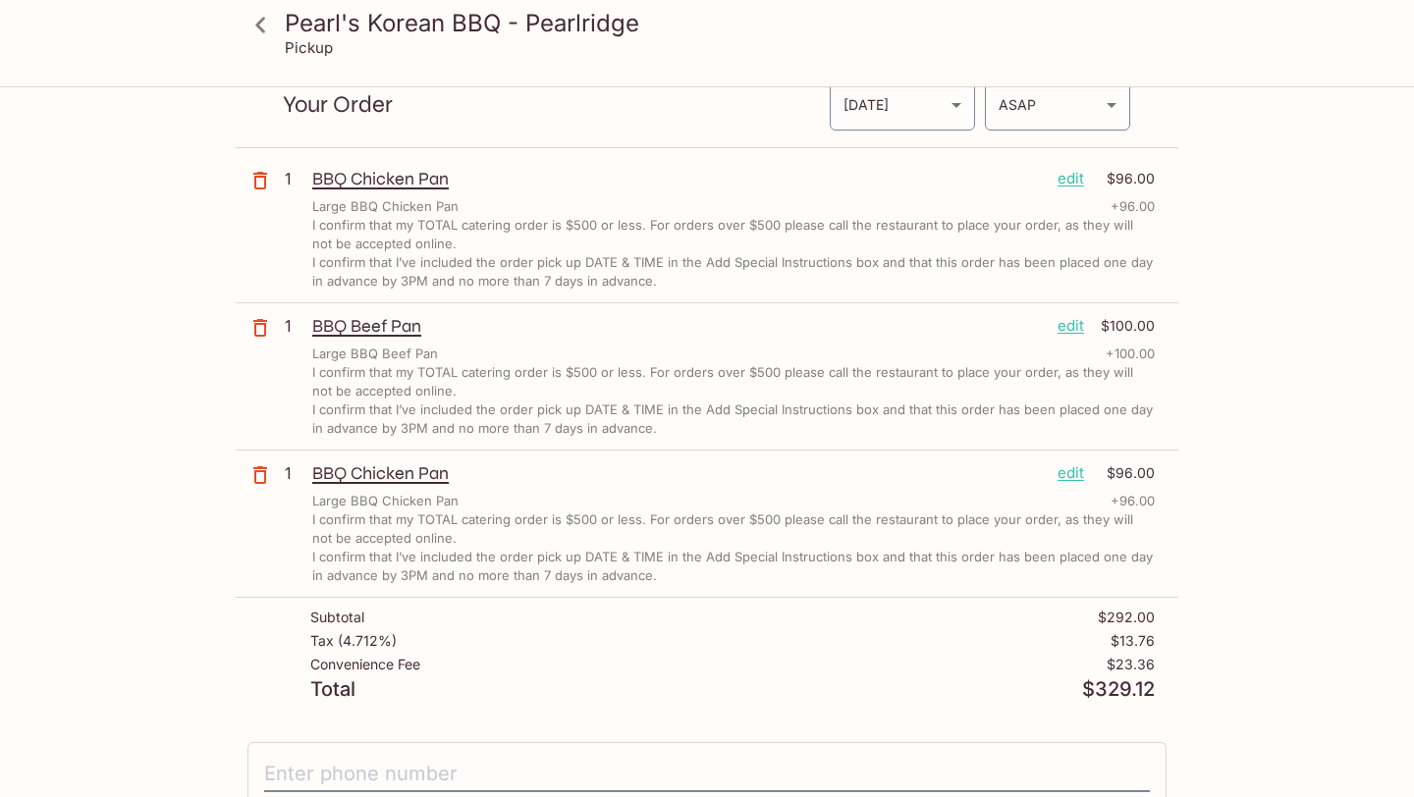
scroll to position [82, 0]
click at [262, 328] on icon "button" at bounding box center [260, 326] width 24 height 24
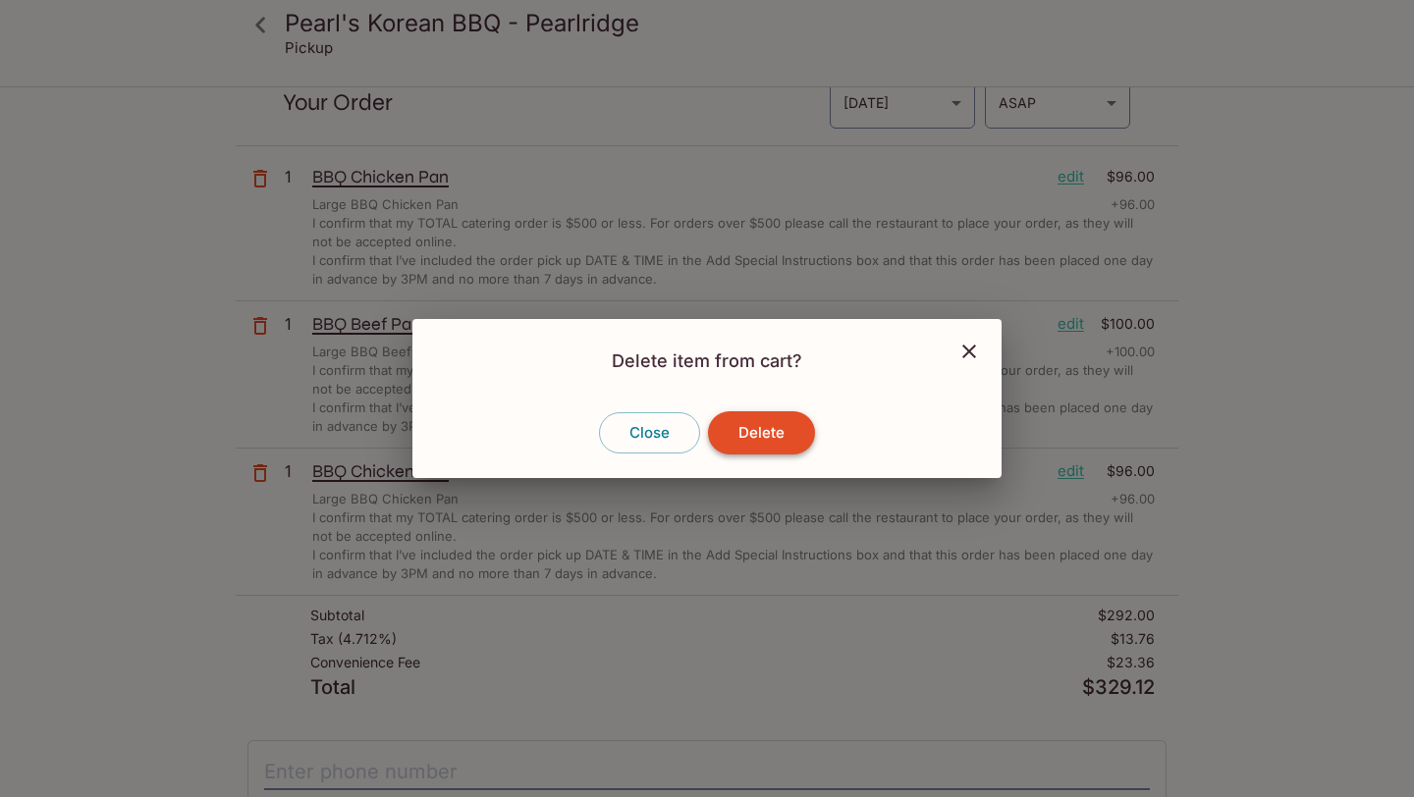
click at [758, 434] on button "Delete" at bounding box center [761, 432] width 107 height 43
